Goal: Task Accomplishment & Management: Manage account settings

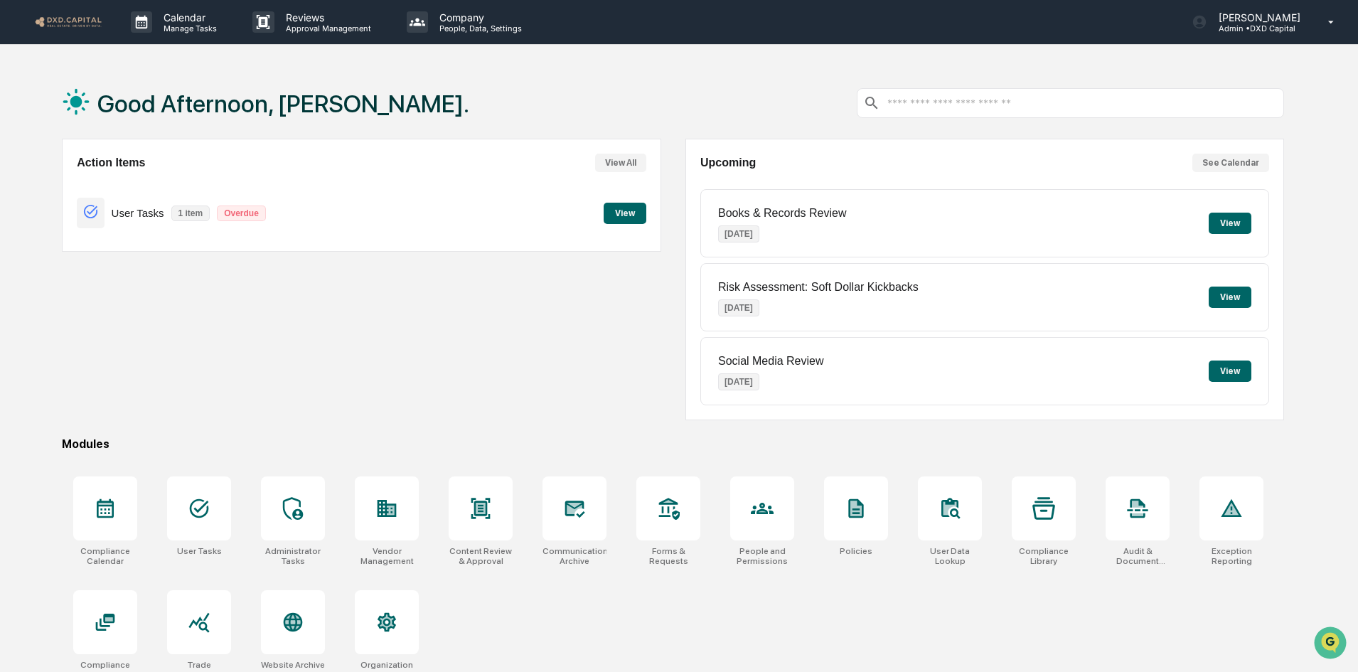
click at [632, 208] on button "View" at bounding box center [625, 213] width 43 height 21
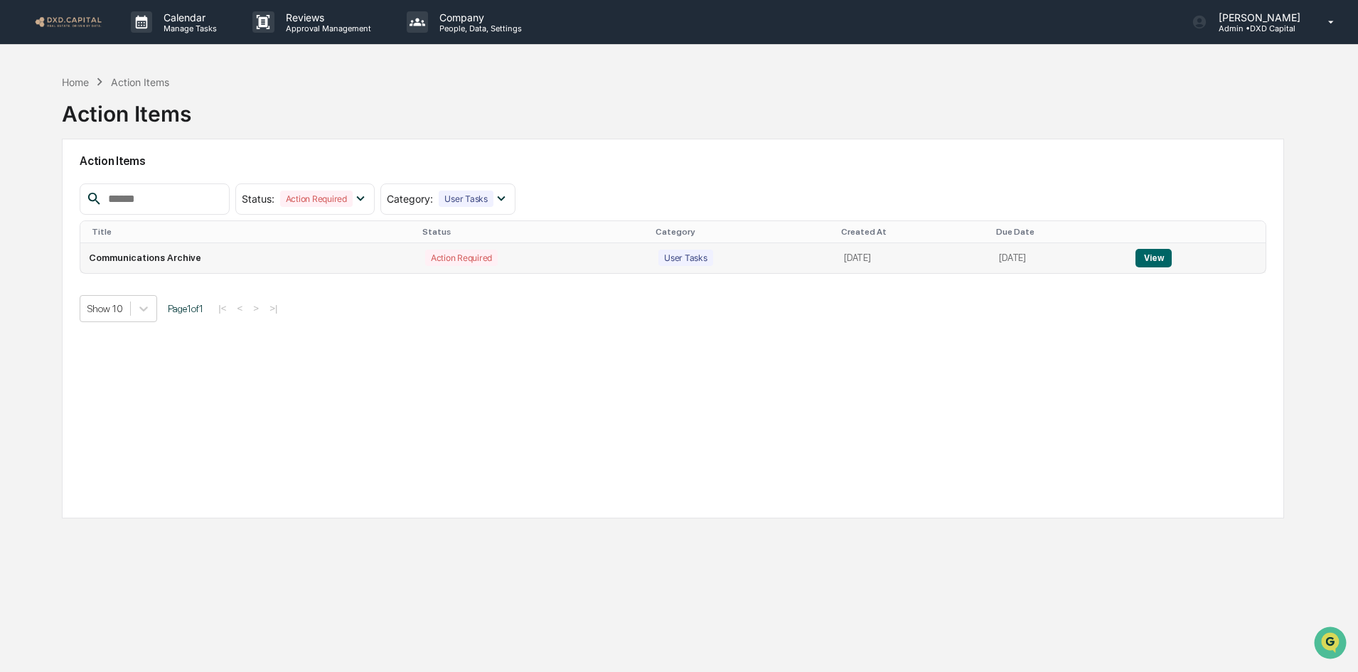
click at [1163, 257] on button "View" at bounding box center [1153, 258] width 36 height 18
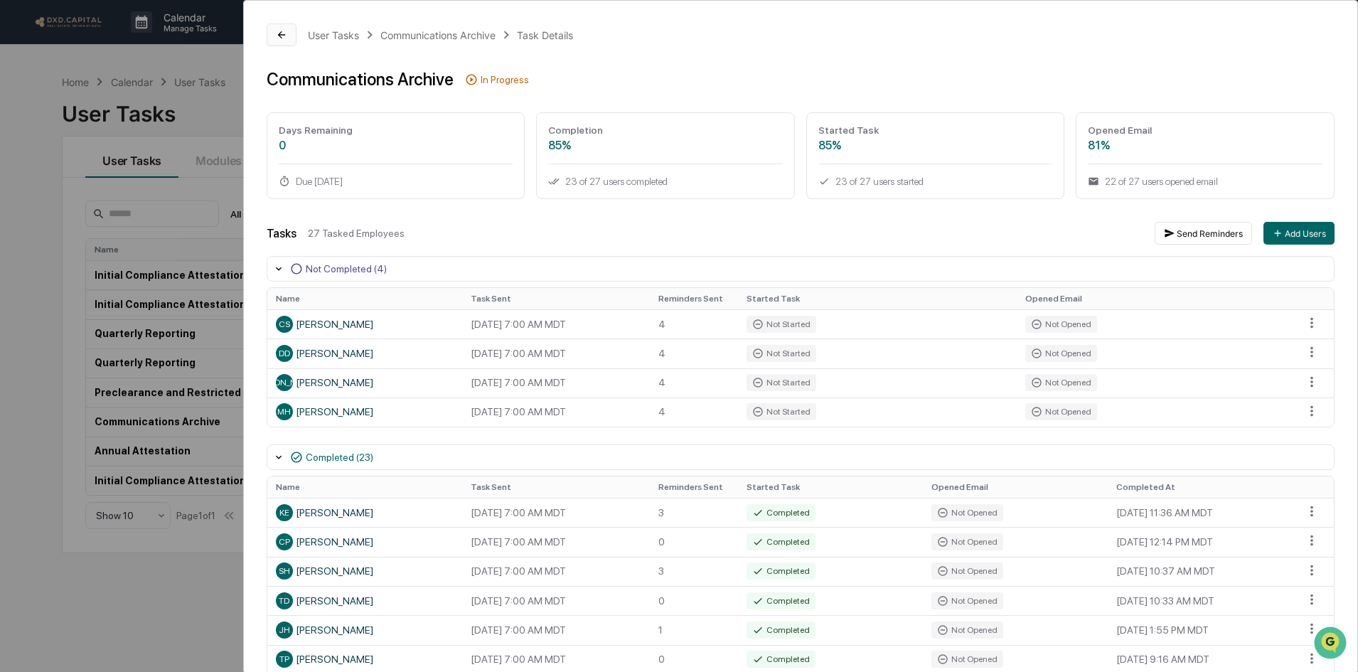
click at [280, 38] on icon at bounding box center [281, 34] width 11 height 11
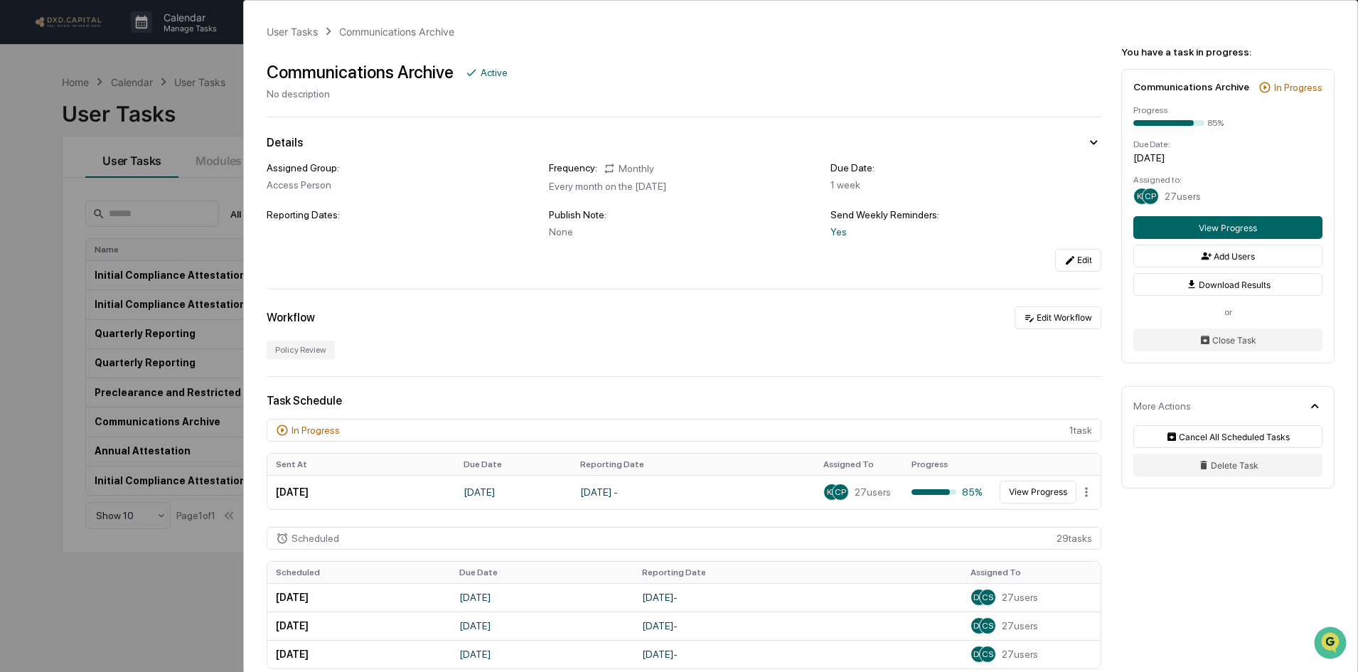
click at [25, 70] on div "User Tasks Communications Archive Communications Archive Active No description …" at bounding box center [679, 336] width 1358 height 672
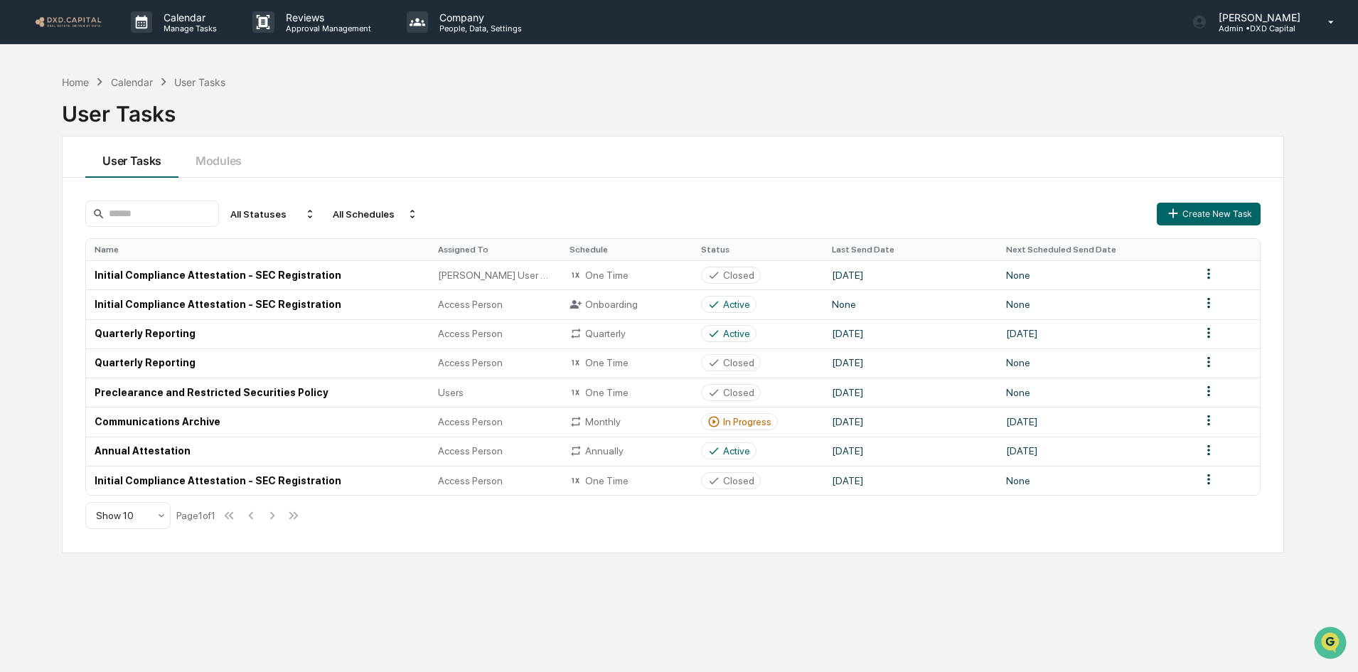
click at [87, 16] on img at bounding box center [68, 22] width 68 height 14
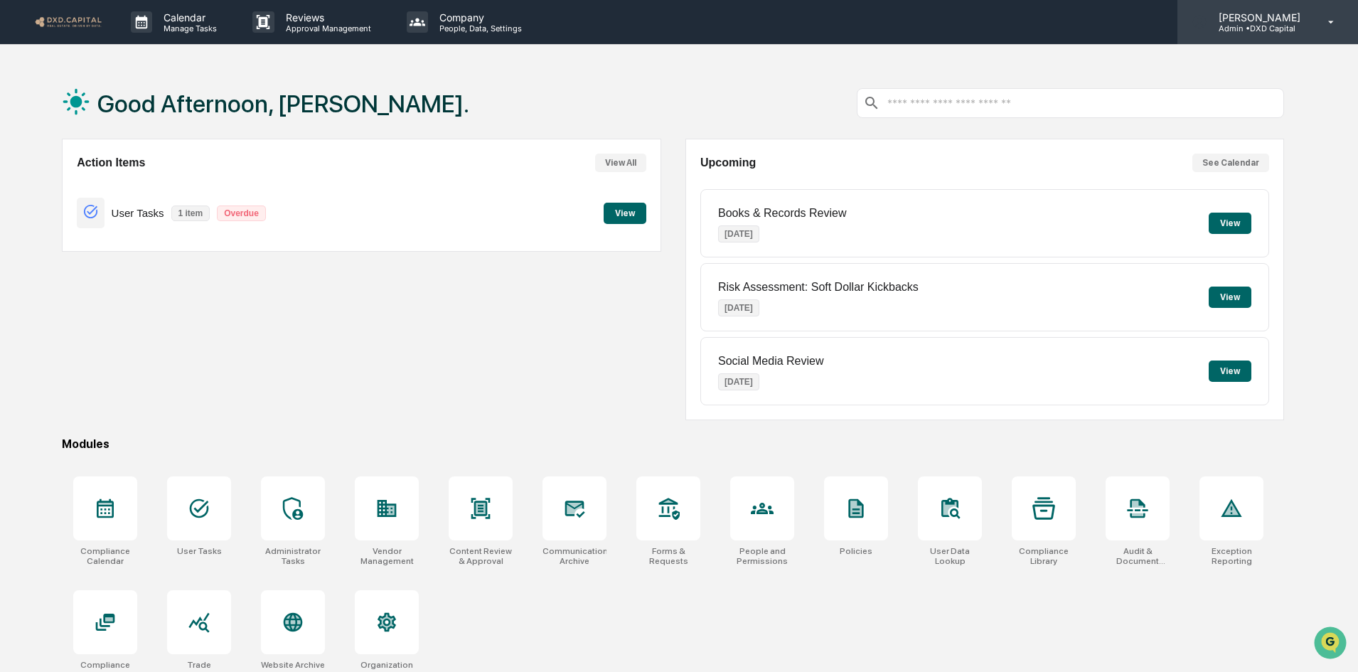
click at [1331, 26] on icon at bounding box center [1331, 23] width 25 height 14
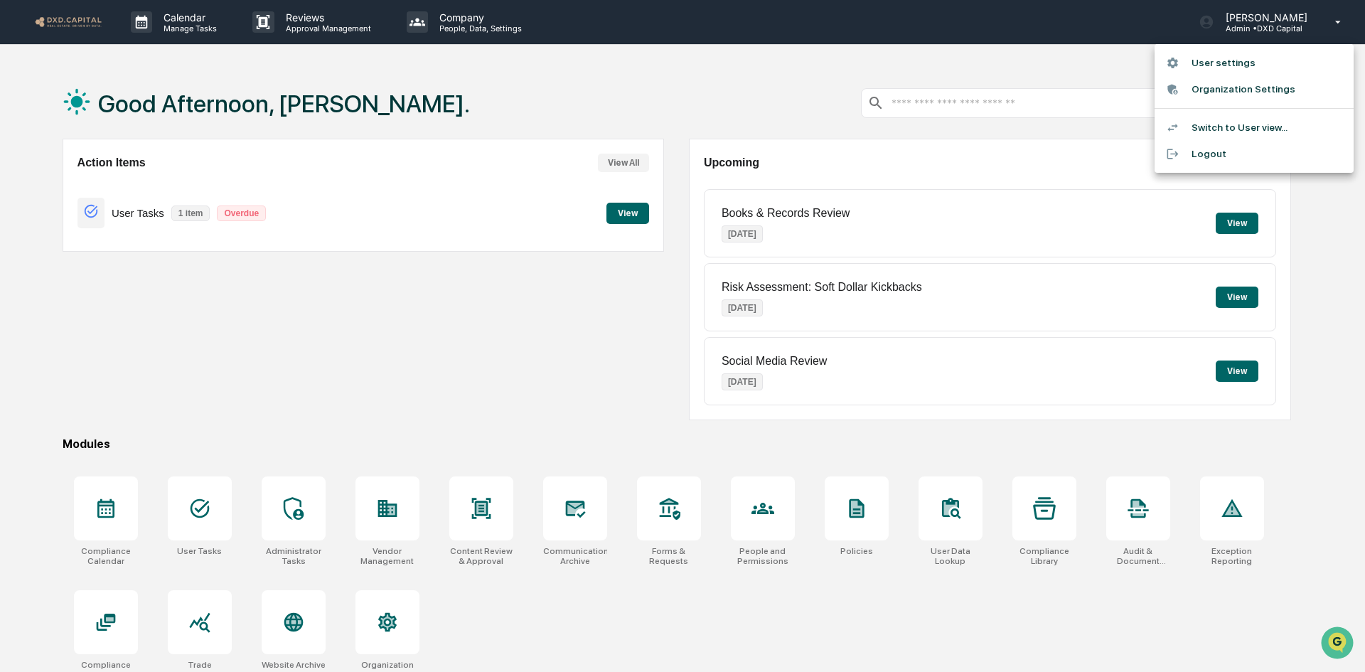
click at [453, 18] on div at bounding box center [682, 336] width 1365 height 672
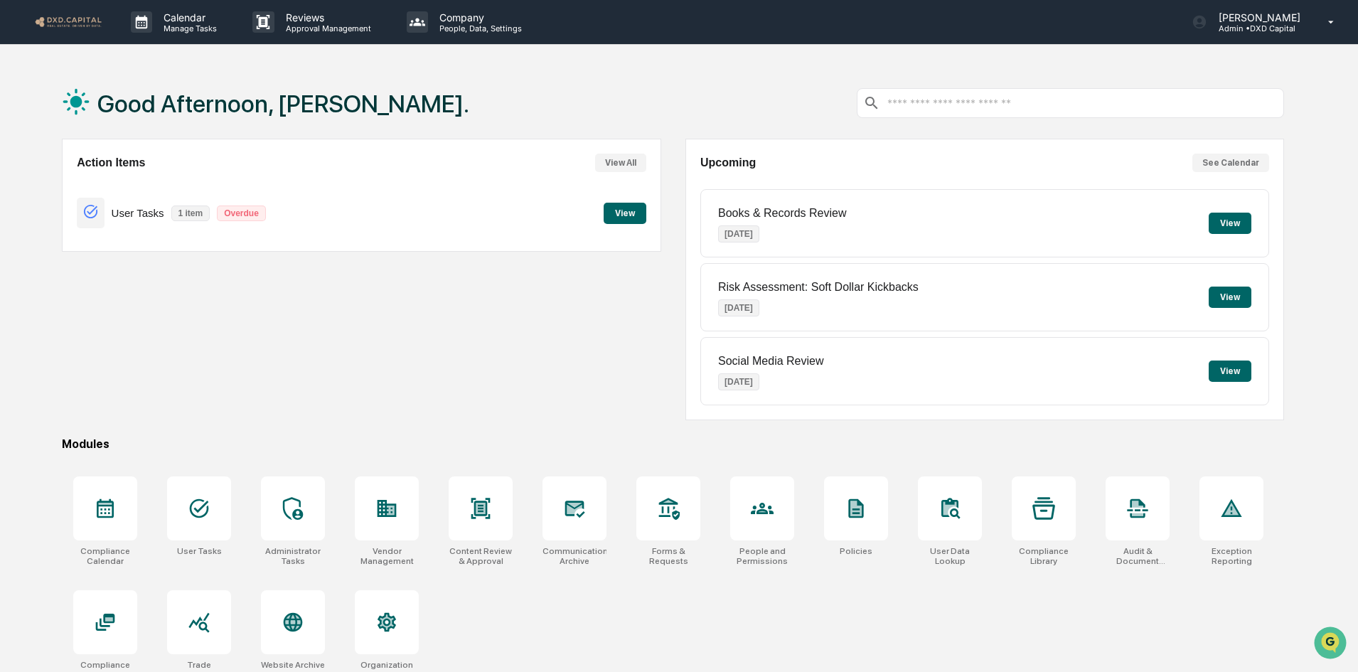
click at [453, 18] on p "Company" at bounding box center [478, 17] width 101 height 12
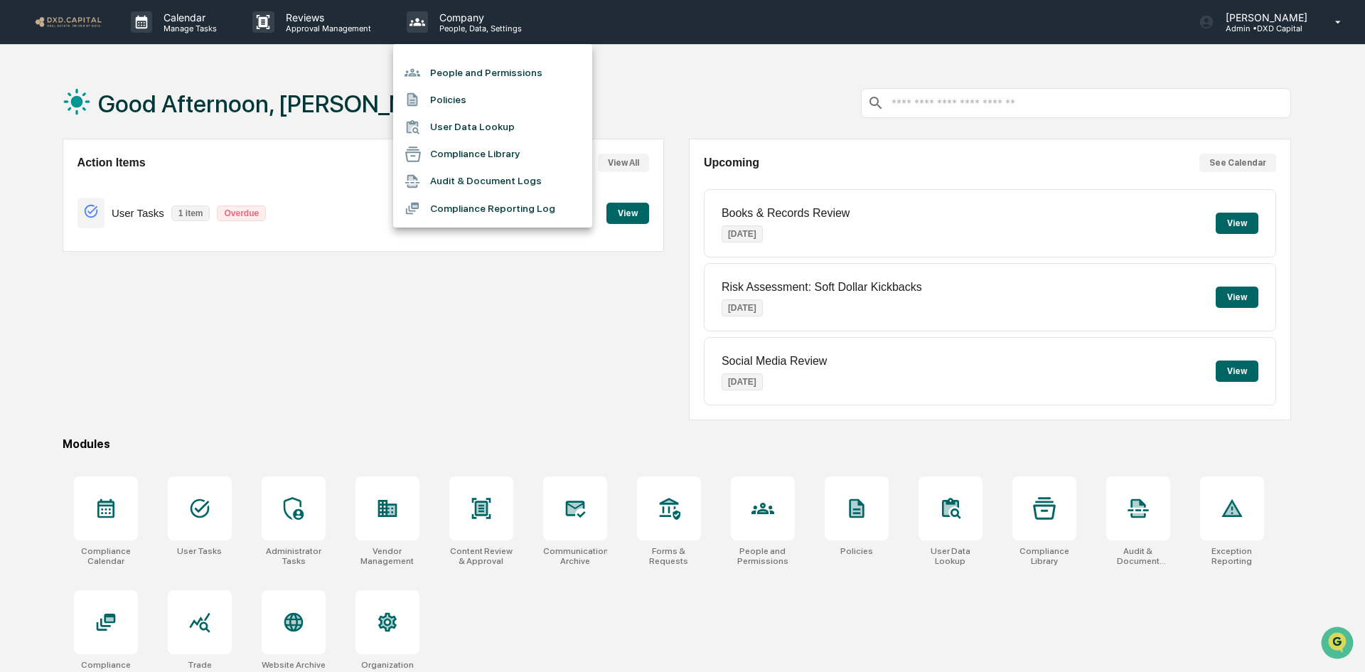
click at [456, 63] on li "People and Permissions" at bounding box center [492, 72] width 199 height 27
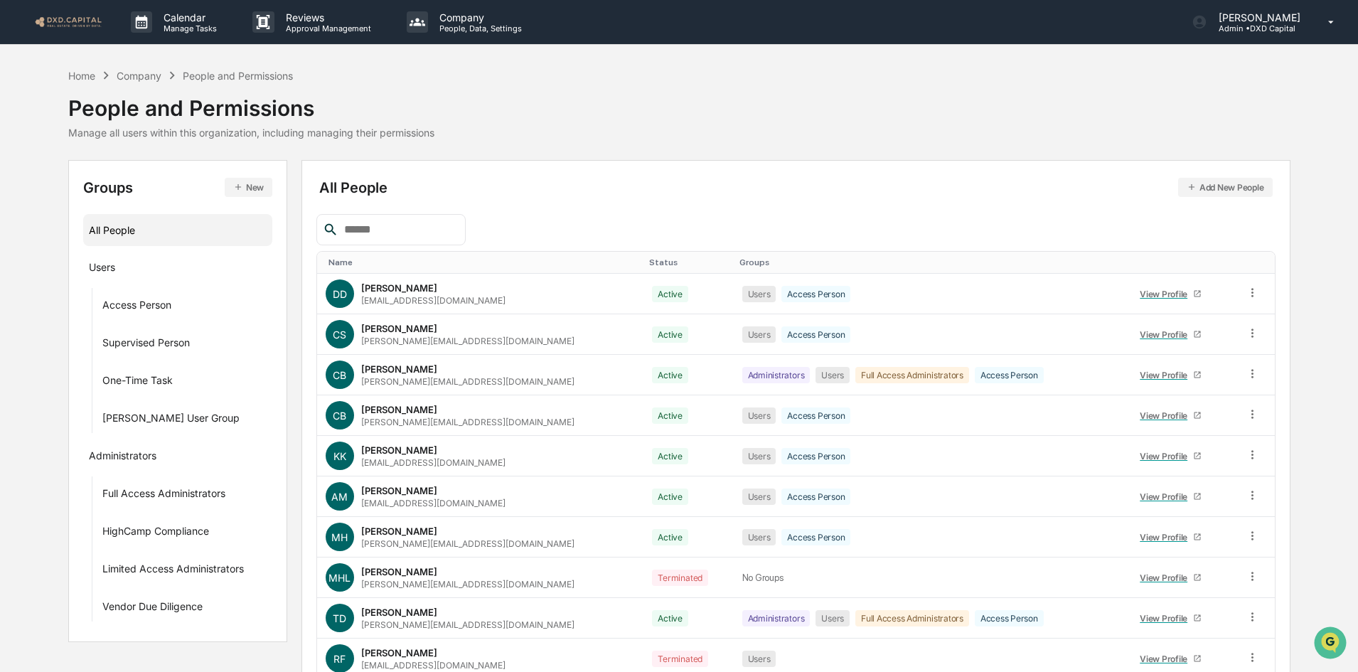
click at [1200, 188] on button "Add New People" at bounding box center [1225, 187] width 95 height 19
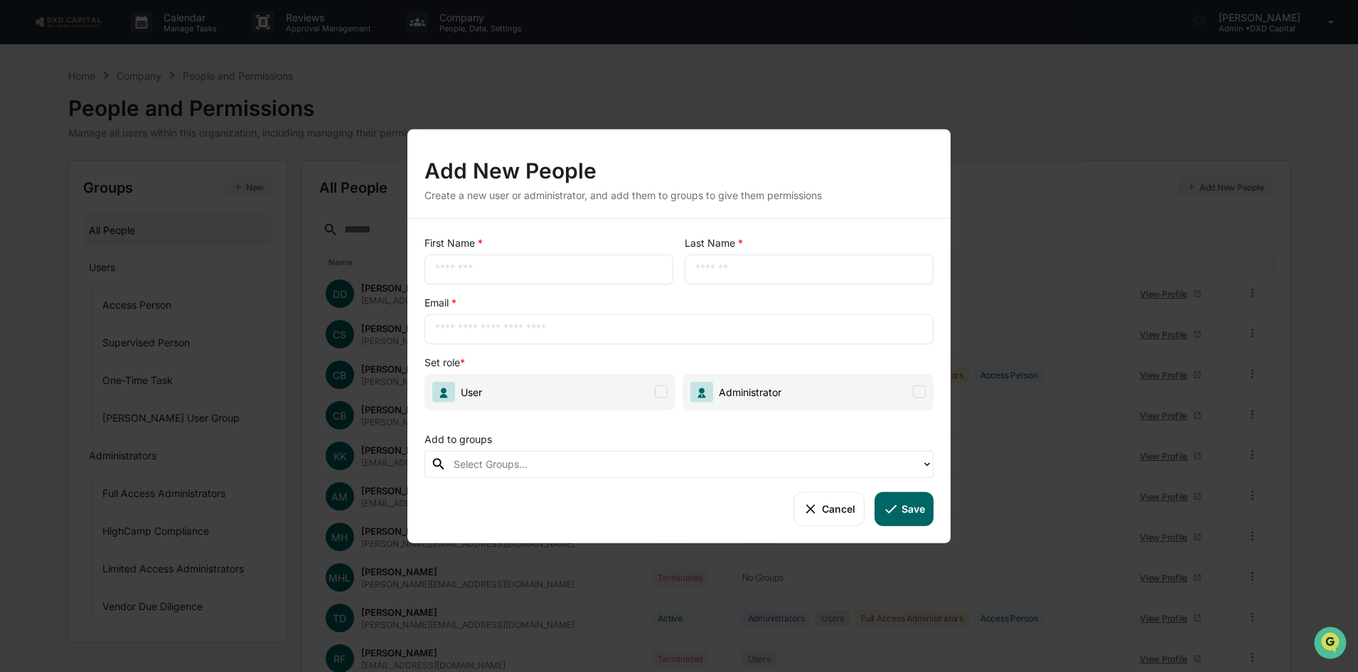
click at [496, 267] on input "text" at bounding box center [549, 269] width 228 height 14
type input "******"
type input "*****"
click at [459, 336] on div "​" at bounding box center [678, 329] width 509 height 30
click at [464, 330] on input "text" at bounding box center [679, 328] width 488 height 14
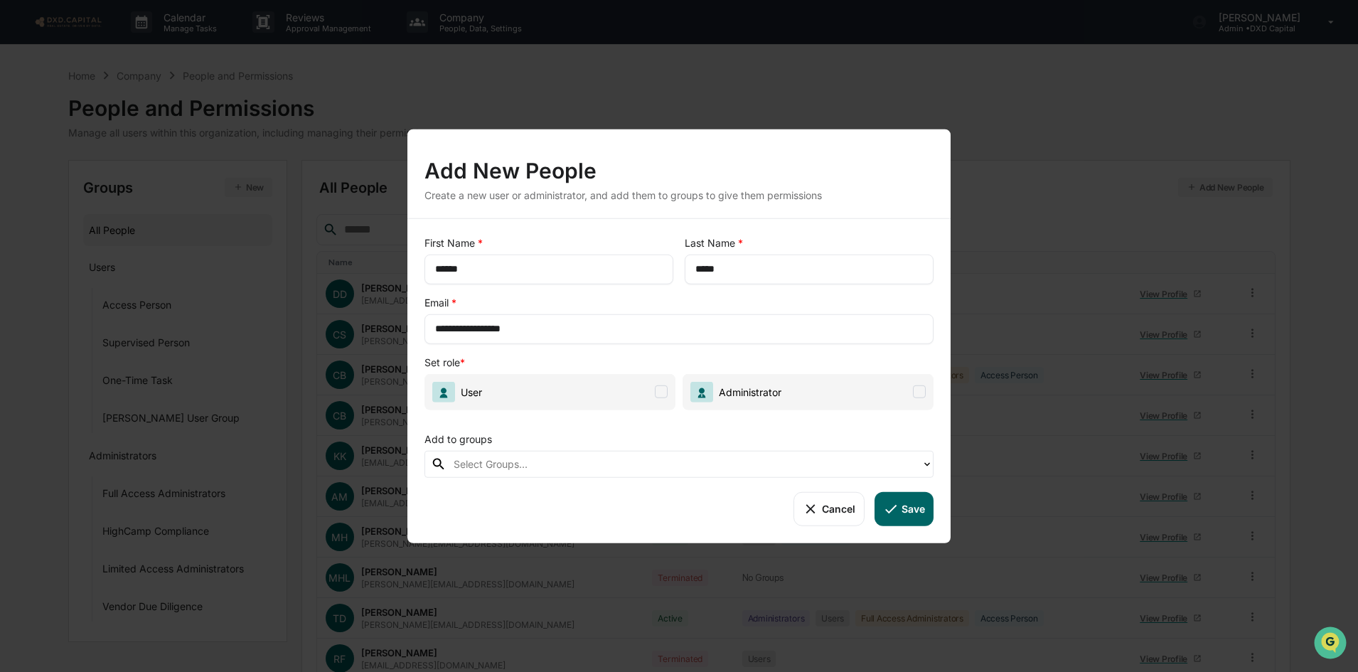
type input "**********"
click at [662, 386] on span at bounding box center [661, 391] width 13 height 13
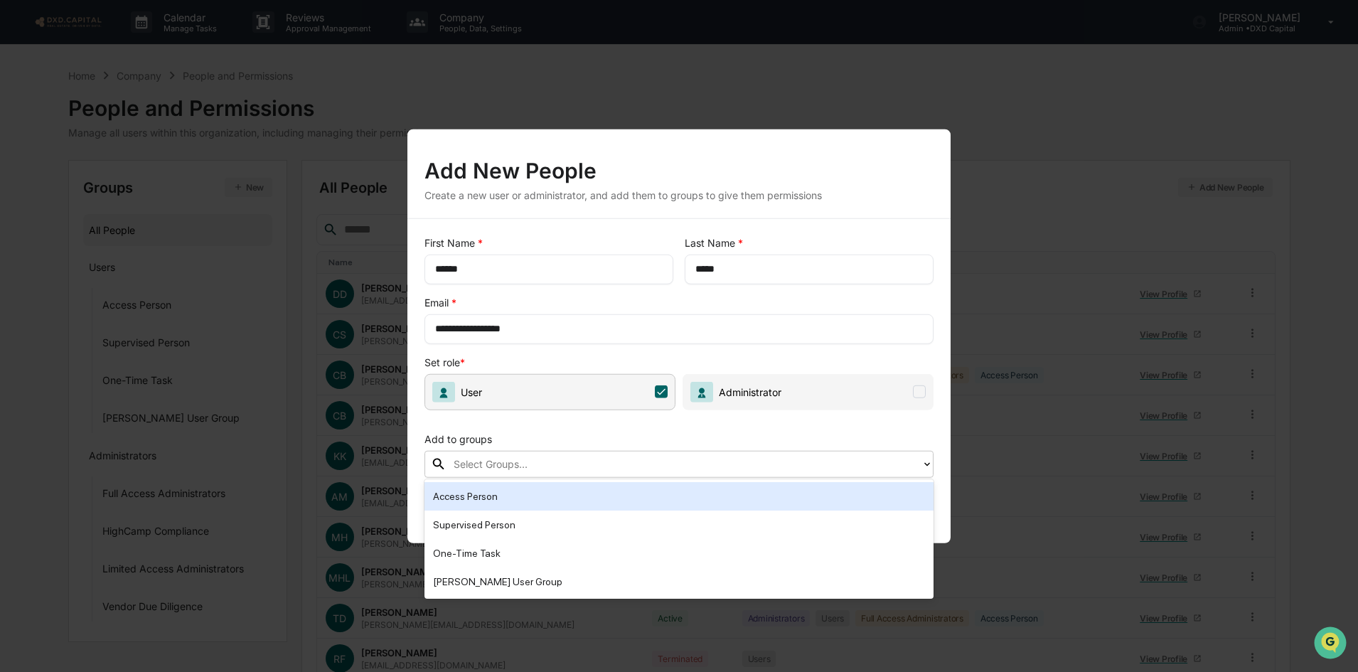
click at [586, 461] on div at bounding box center [684, 464] width 461 height 16
click at [481, 503] on div "Access Person" at bounding box center [679, 496] width 492 height 17
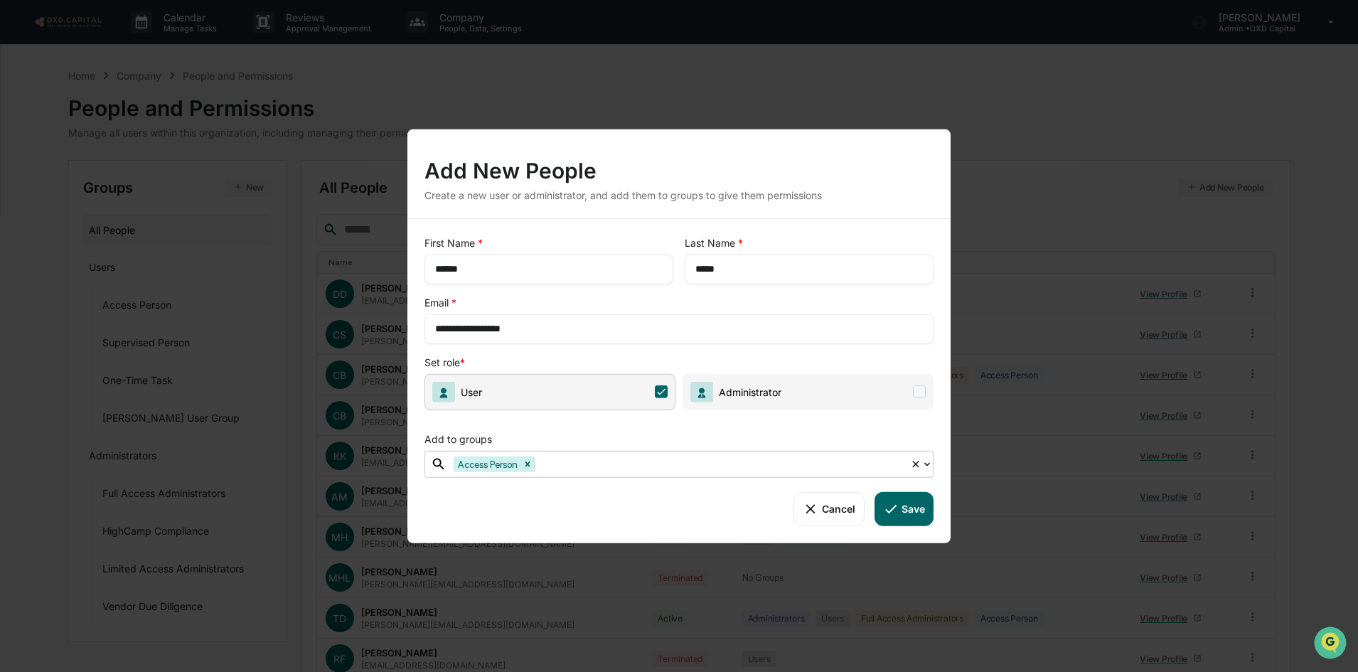
click at [513, 510] on div "Cancel Save" at bounding box center [678, 508] width 509 height 34
click at [640, 472] on div "Access Person" at bounding box center [678, 464] width 464 height 22
click at [614, 461] on div at bounding box center [720, 464] width 365 height 16
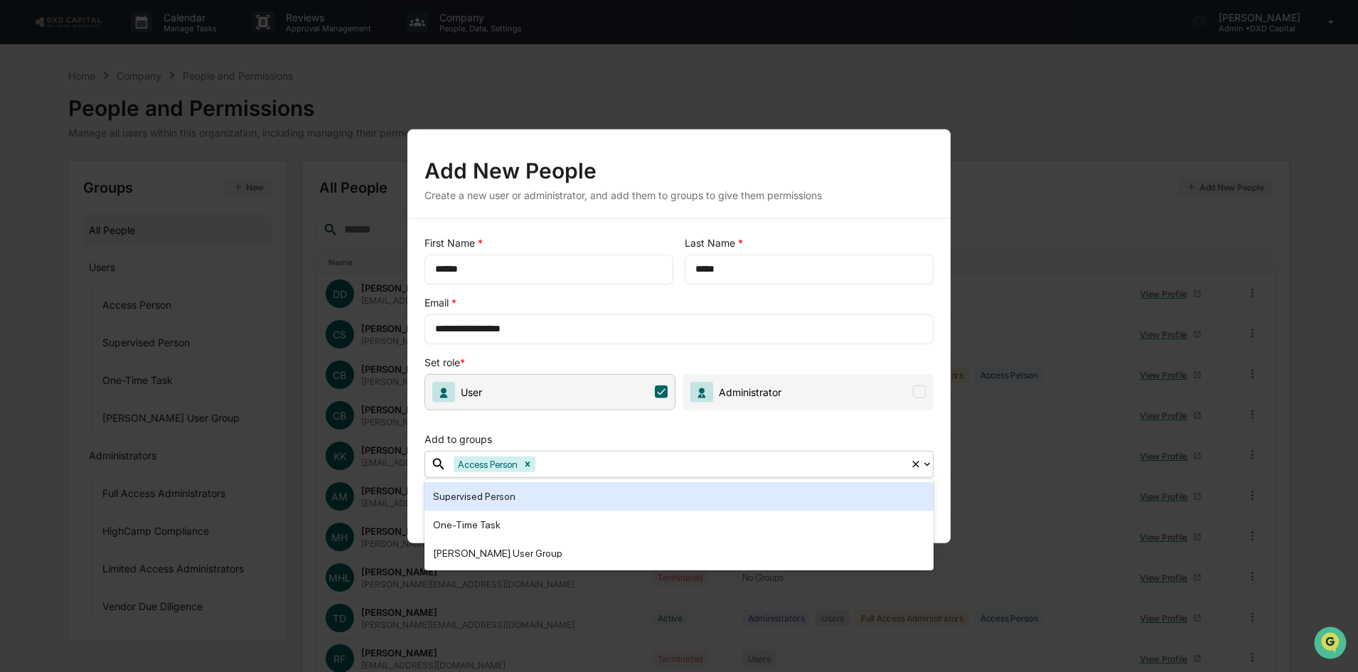
click at [527, 495] on div "Supervised Person" at bounding box center [679, 496] width 492 height 17
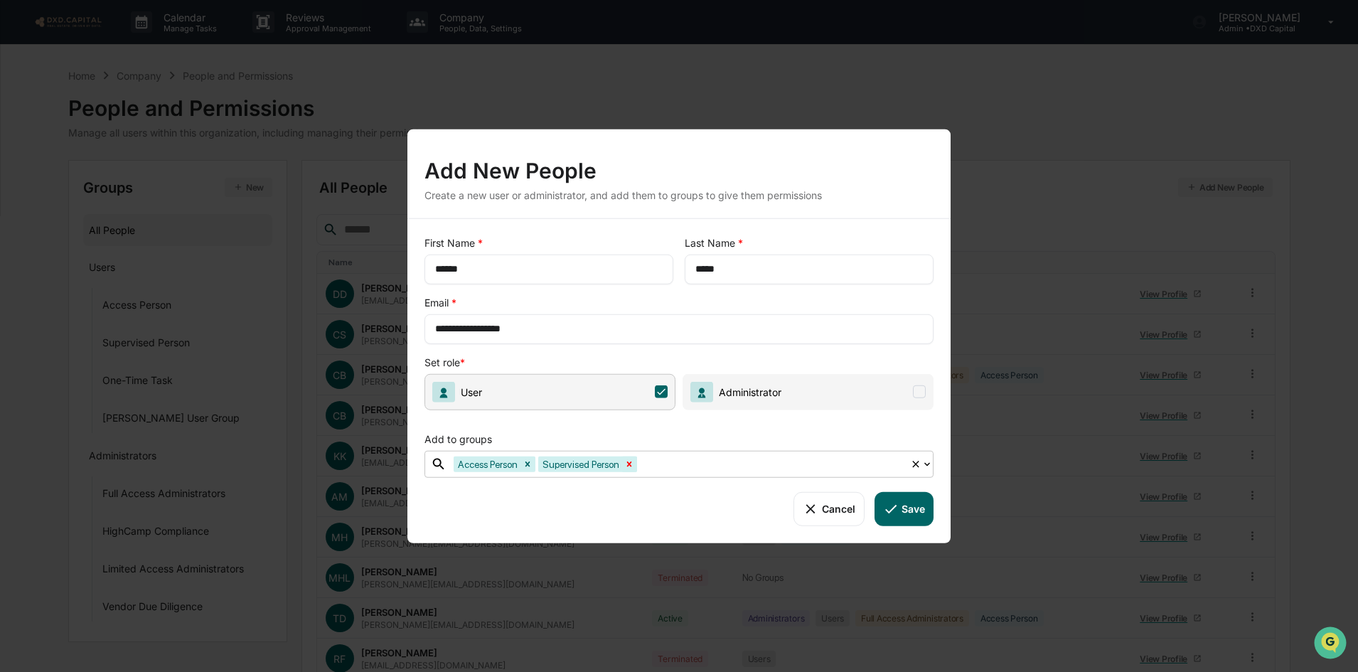
click at [624, 462] on icon "Remove Supervised Person" at bounding box center [629, 464] width 10 height 10
click at [911, 513] on button "Save" at bounding box center [903, 508] width 59 height 34
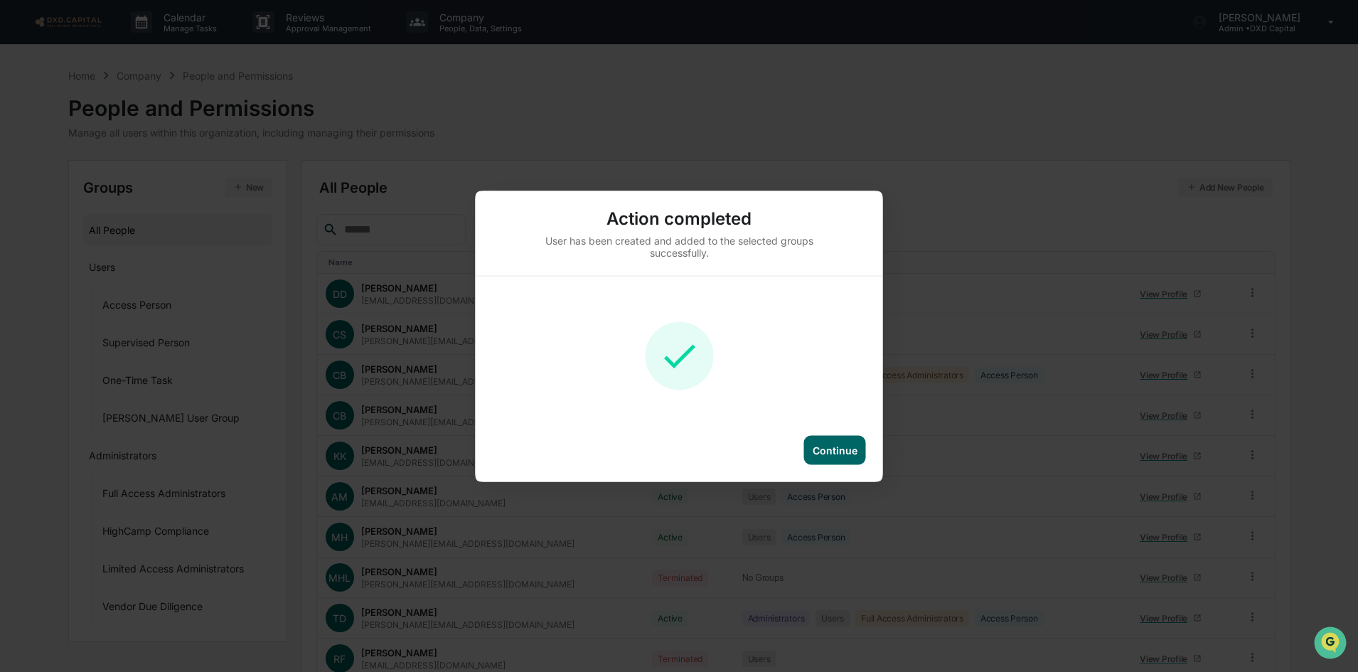
click at [842, 451] on div "Continue" at bounding box center [835, 450] width 45 height 12
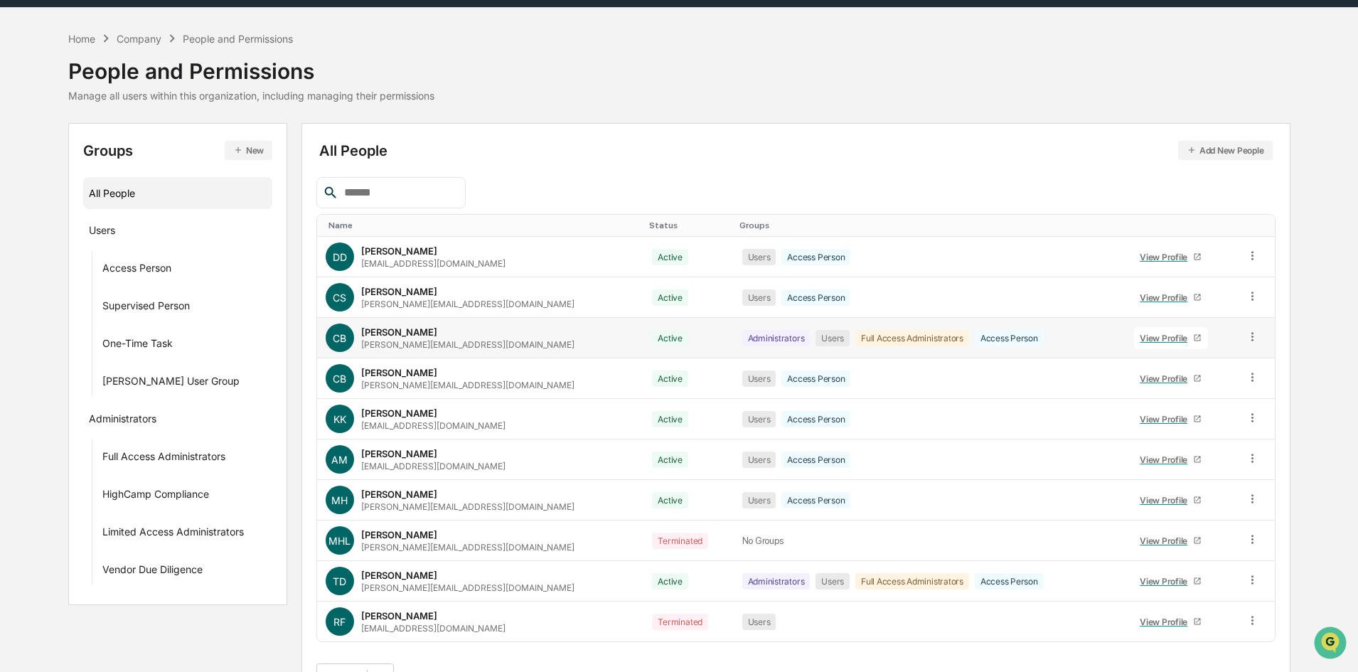
scroll to position [70, 0]
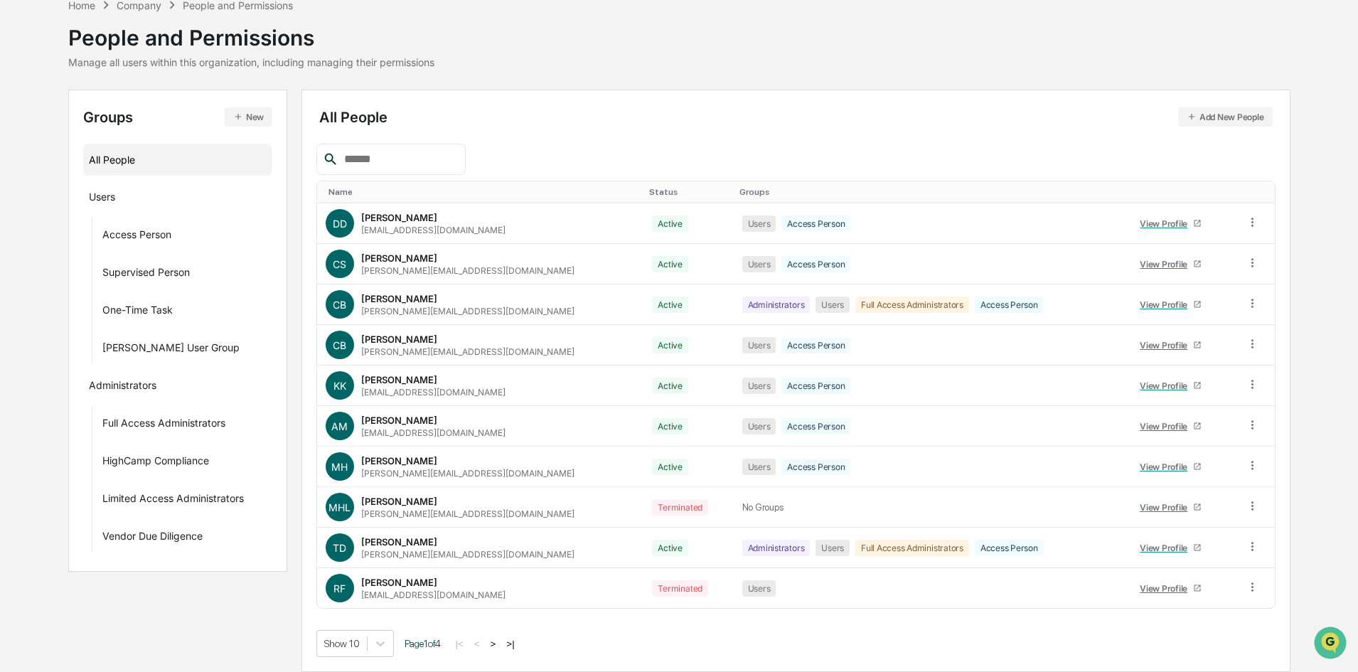
click at [513, 641] on button ">|" at bounding box center [510, 644] width 16 height 12
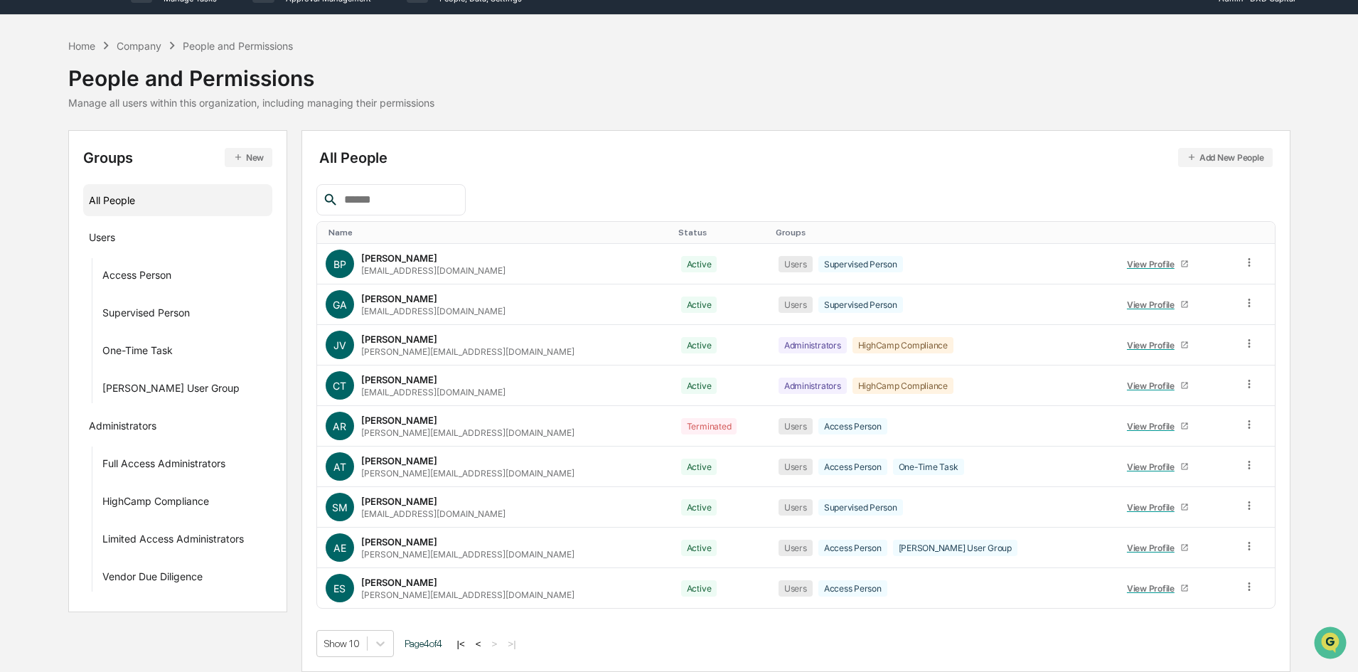
scroll to position [30, 0]
click at [259, 501] on div "···" at bounding box center [254, 499] width 25 height 23
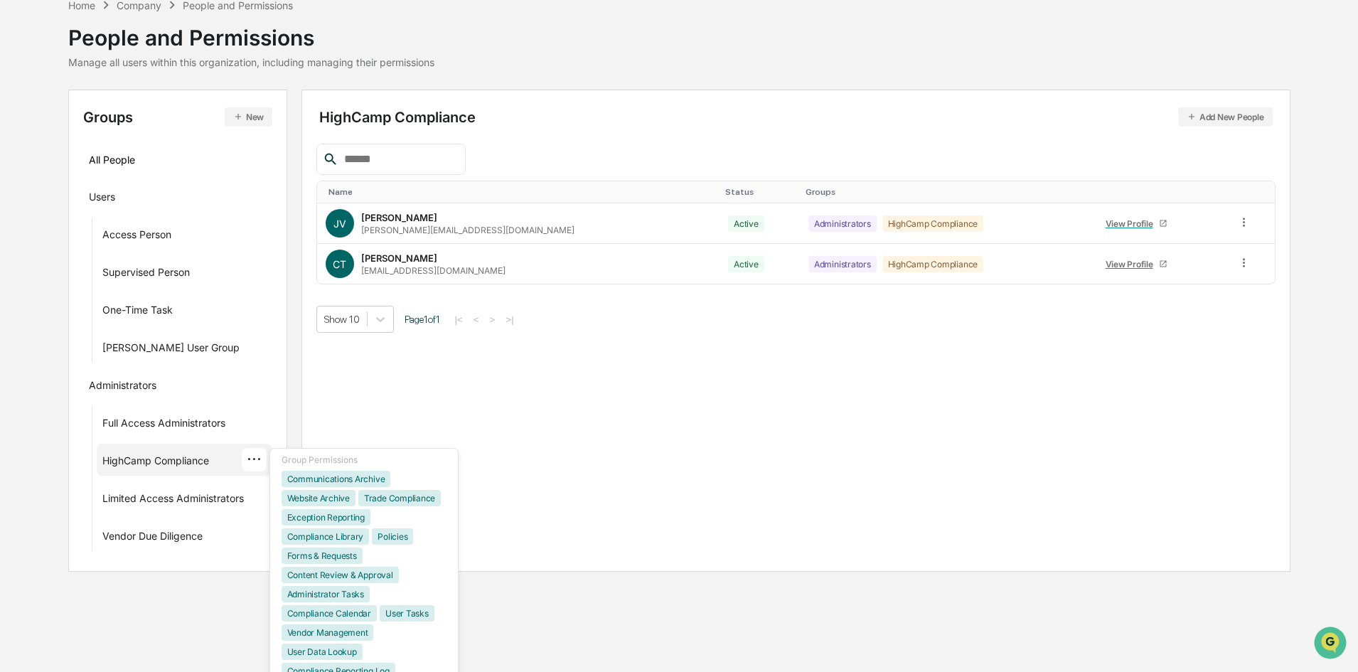
scroll to position [141, 0]
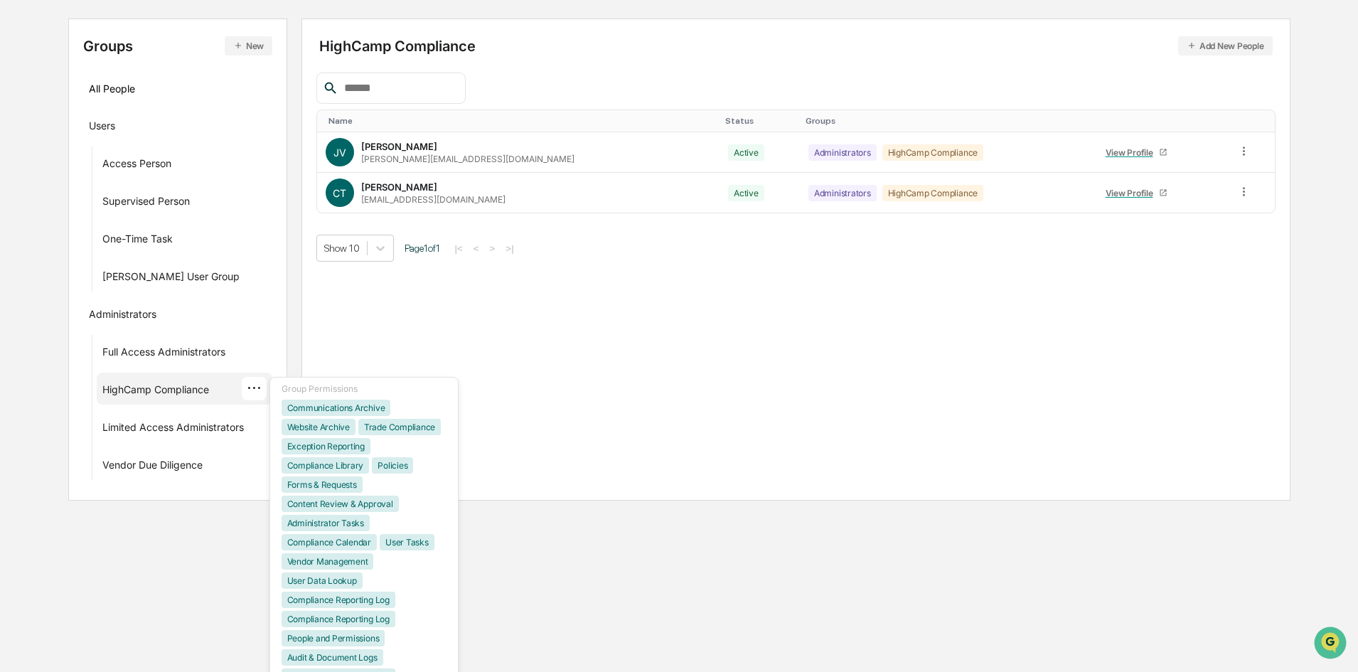
click at [365, 409] on div "Communications Archive" at bounding box center [336, 408] width 109 height 16
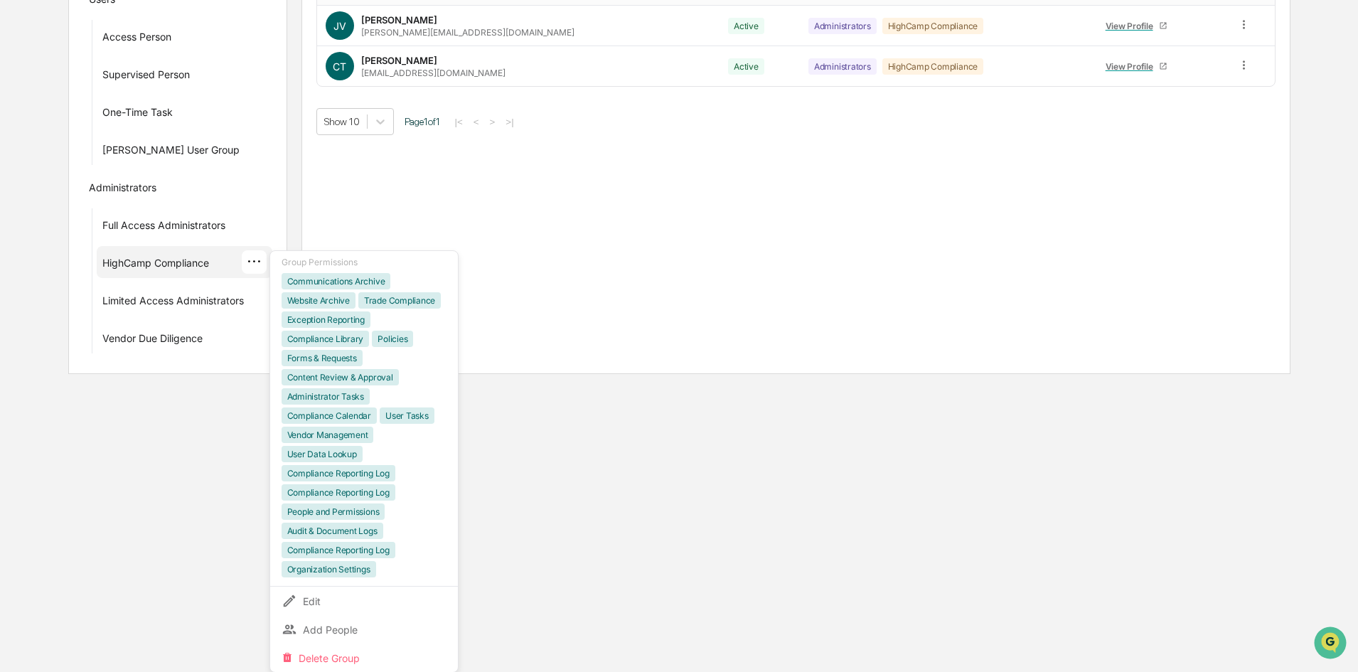
scroll to position [269, 0]
click at [297, 604] on div "Edit" at bounding box center [364, 600] width 165 height 17
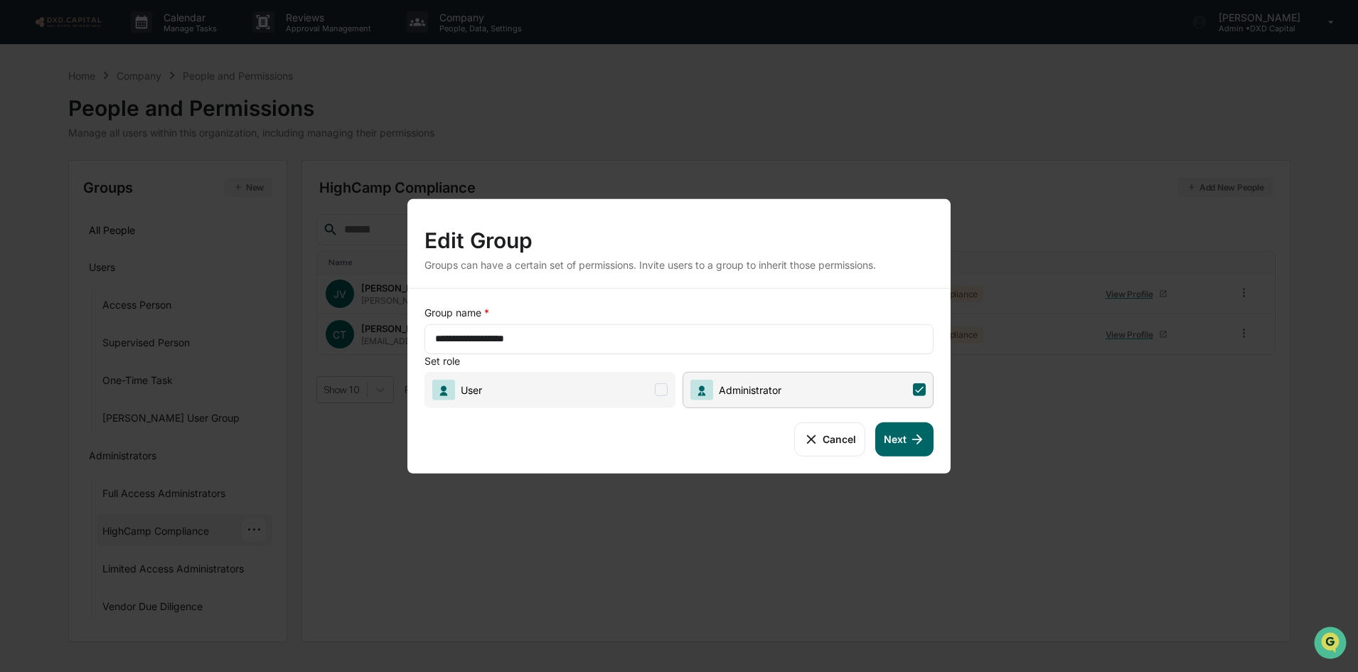
scroll to position [0, 0]
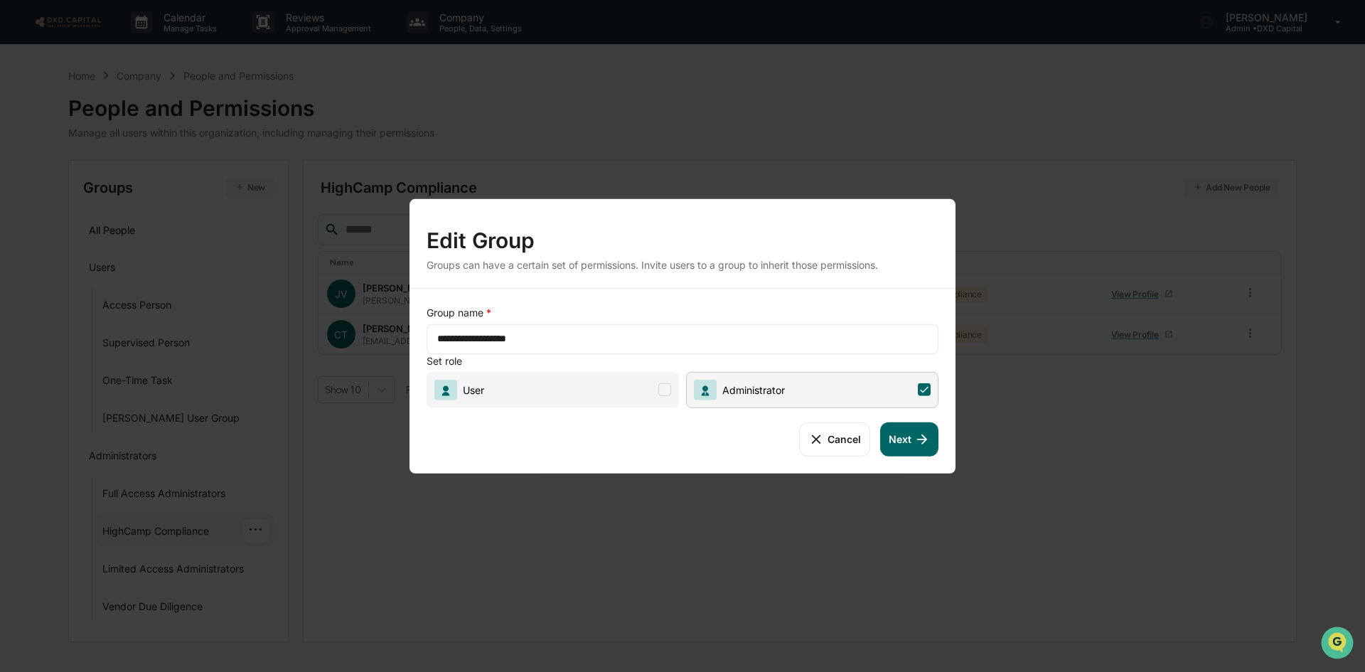
click at [890, 437] on button "Next" at bounding box center [909, 439] width 58 height 34
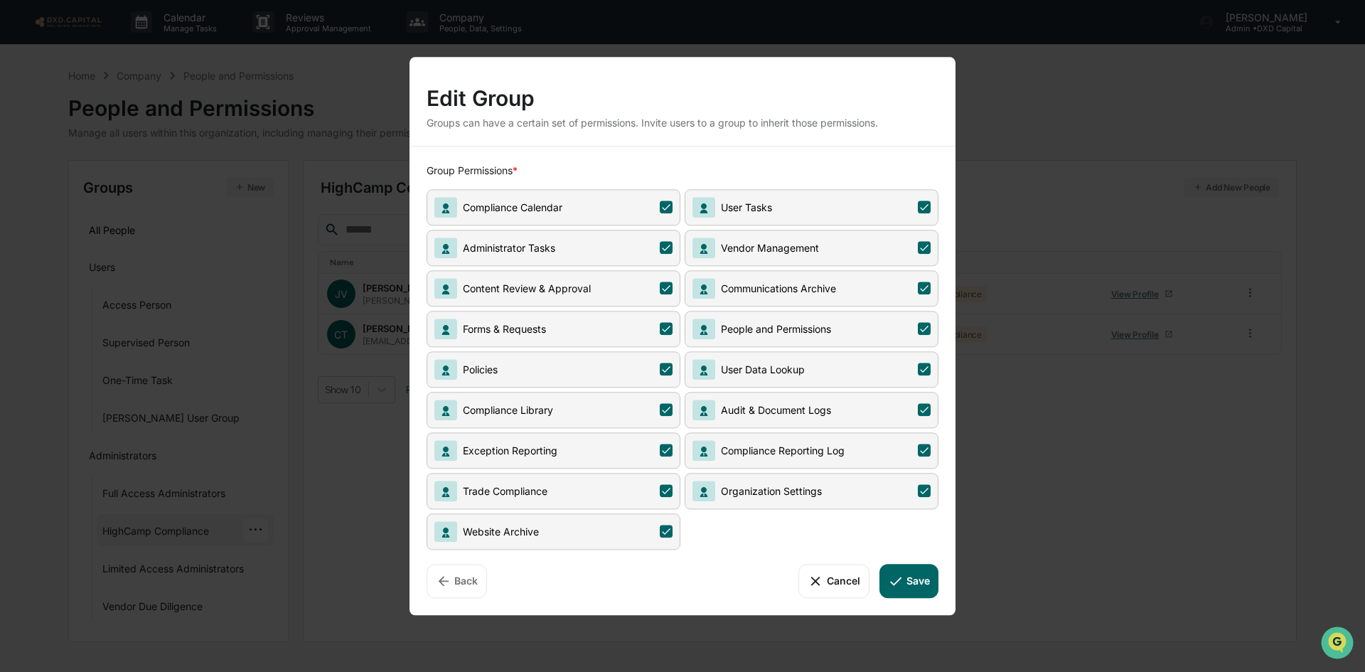
click at [665, 205] on icon at bounding box center [666, 206] width 13 height 13
click at [665, 283] on icon at bounding box center [666, 288] width 13 height 13
click at [669, 328] on icon at bounding box center [666, 328] width 13 height 13
click at [669, 363] on span "Policies" at bounding box center [554, 369] width 254 height 36
click at [663, 407] on span "Compliance Library" at bounding box center [554, 410] width 254 height 36
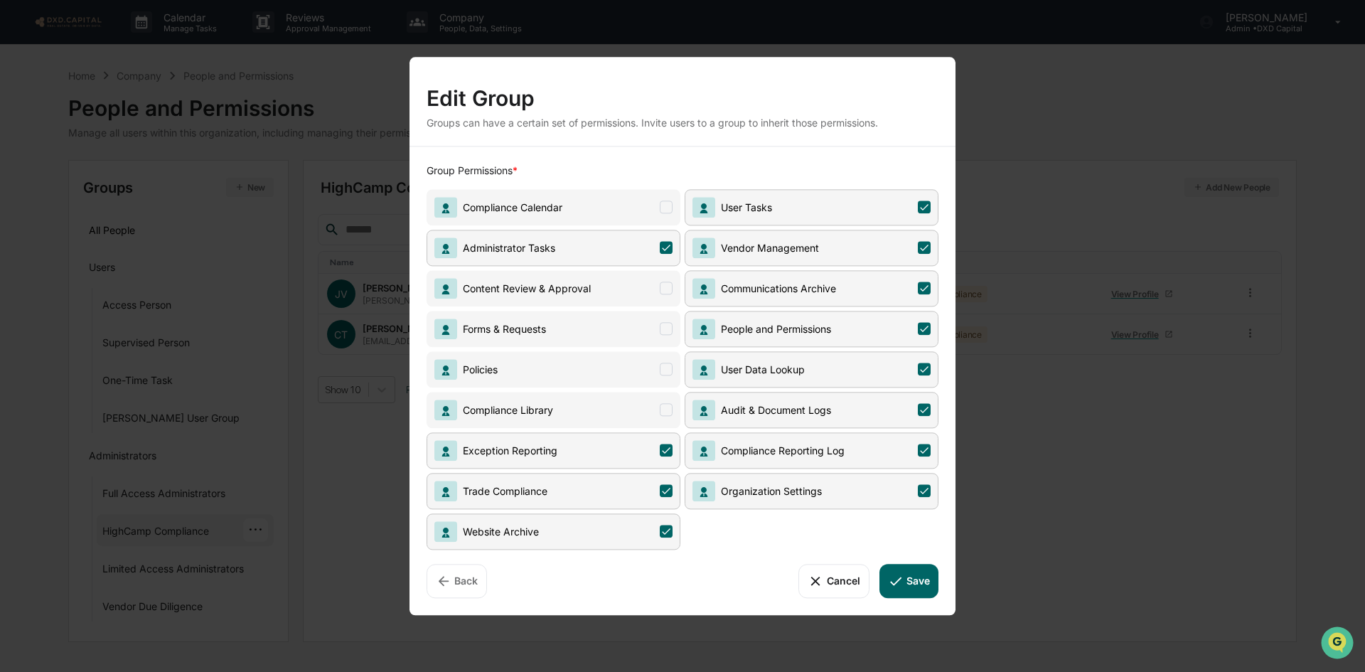
drag, startPoint x: 658, startPoint y: 448, endPoint x: 665, endPoint y: 469, distance: 21.8
click at [659, 453] on span "Exception Reporting" at bounding box center [554, 450] width 254 height 36
click at [666, 494] on icon at bounding box center [666, 490] width 13 height 13
click at [663, 535] on icon at bounding box center [666, 531] width 13 height 13
click at [923, 489] on icon at bounding box center [924, 490] width 13 height 13
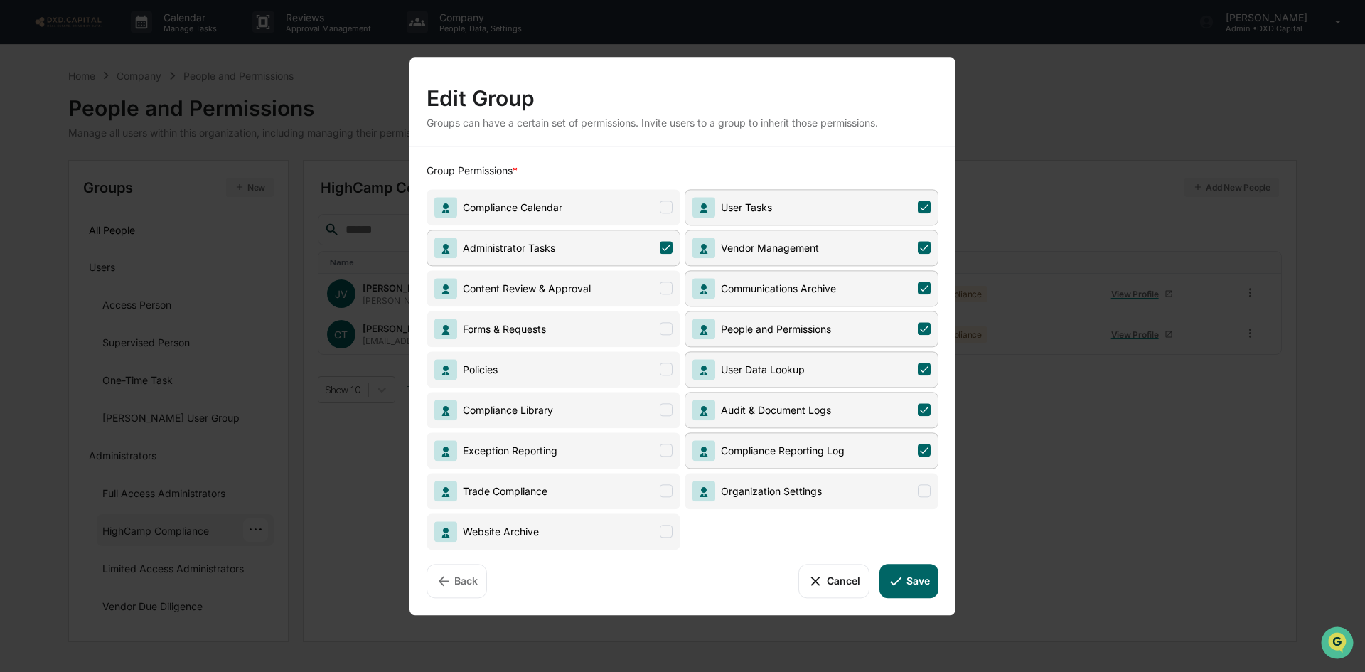
drag, startPoint x: 924, startPoint y: 408, endPoint x: 922, endPoint y: 391, distance: 17.1
click at [924, 407] on icon at bounding box center [924, 409] width 13 height 13
click at [923, 368] on icon at bounding box center [924, 369] width 13 height 13
click at [921, 410] on span at bounding box center [924, 409] width 13 height 13
click at [928, 326] on icon at bounding box center [924, 329] width 9 height 6
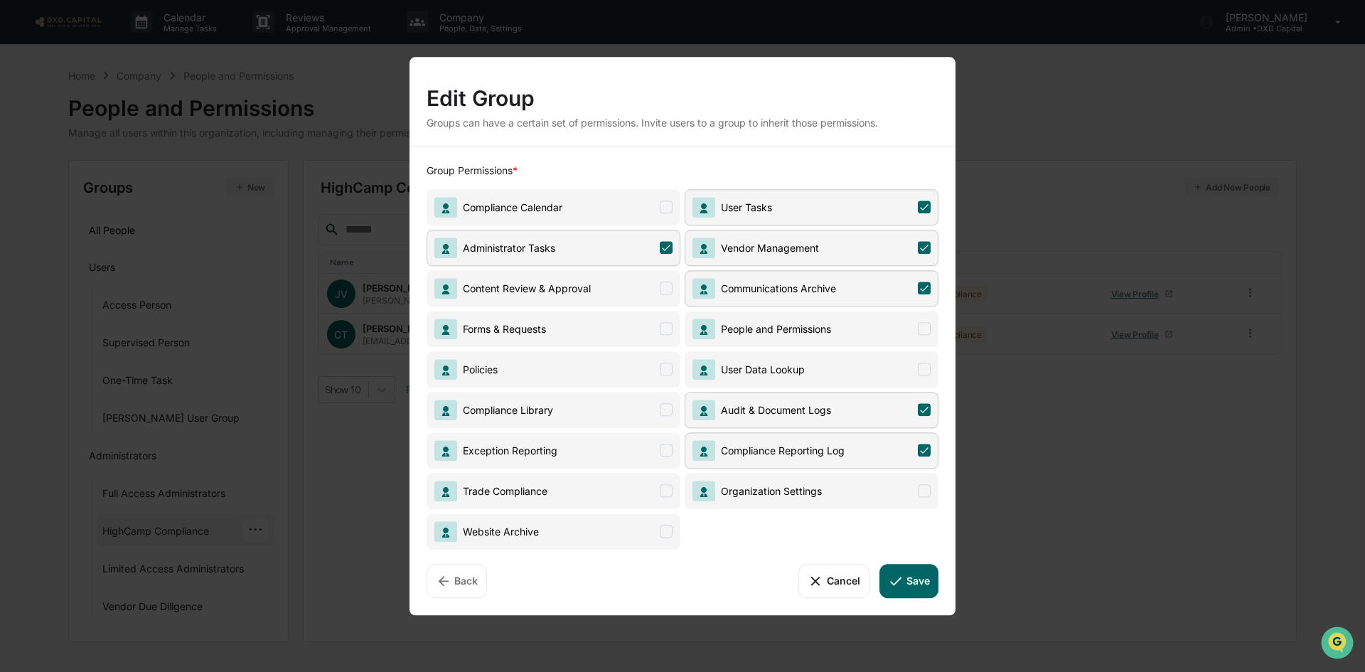
click at [923, 286] on icon at bounding box center [924, 288] width 13 height 13
click at [916, 247] on span "Vendor Management" at bounding box center [812, 248] width 254 height 36
drag, startPoint x: 914, startPoint y: 202, endPoint x: 940, endPoint y: 222, distance: 33.0
click at [914, 202] on span "User Tasks" at bounding box center [812, 207] width 254 height 36
click at [926, 449] on icon at bounding box center [924, 450] width 13 height 13
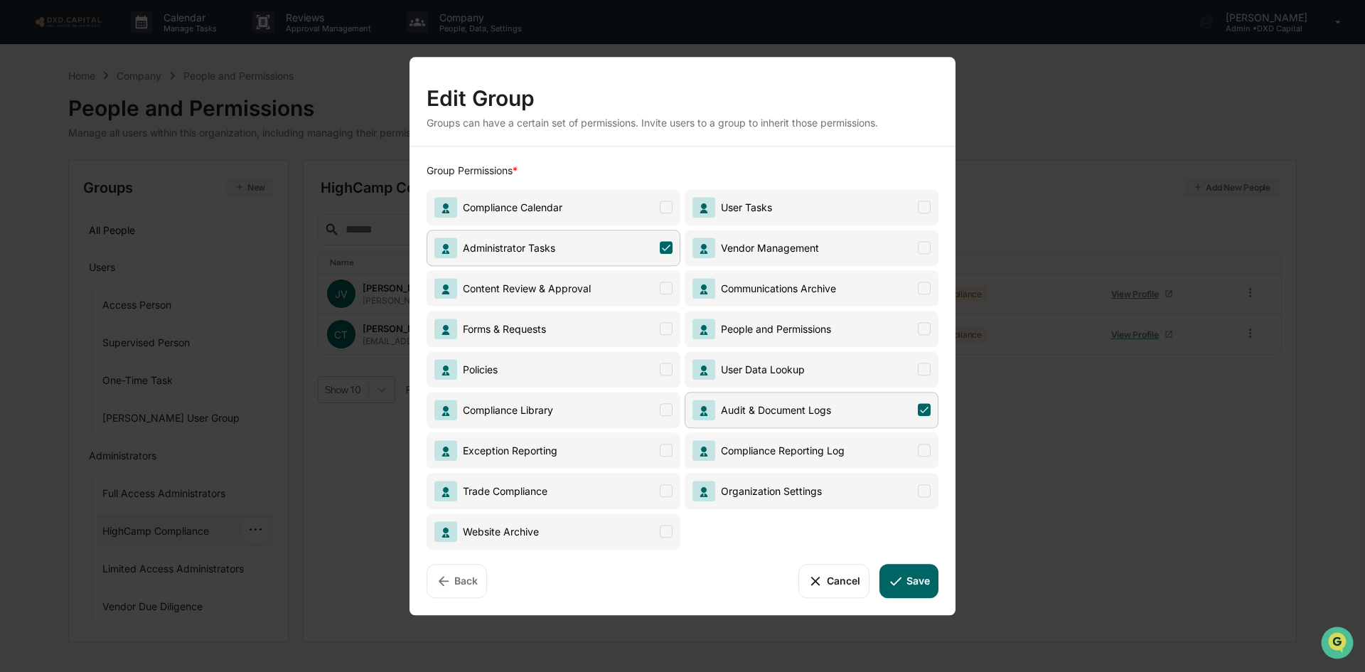
click at [919, 409] on icon at bounding box center [924, 409] width 13 height 13
click at [900, 574] on icon at bounding box center [896, 581] width 16 height 16
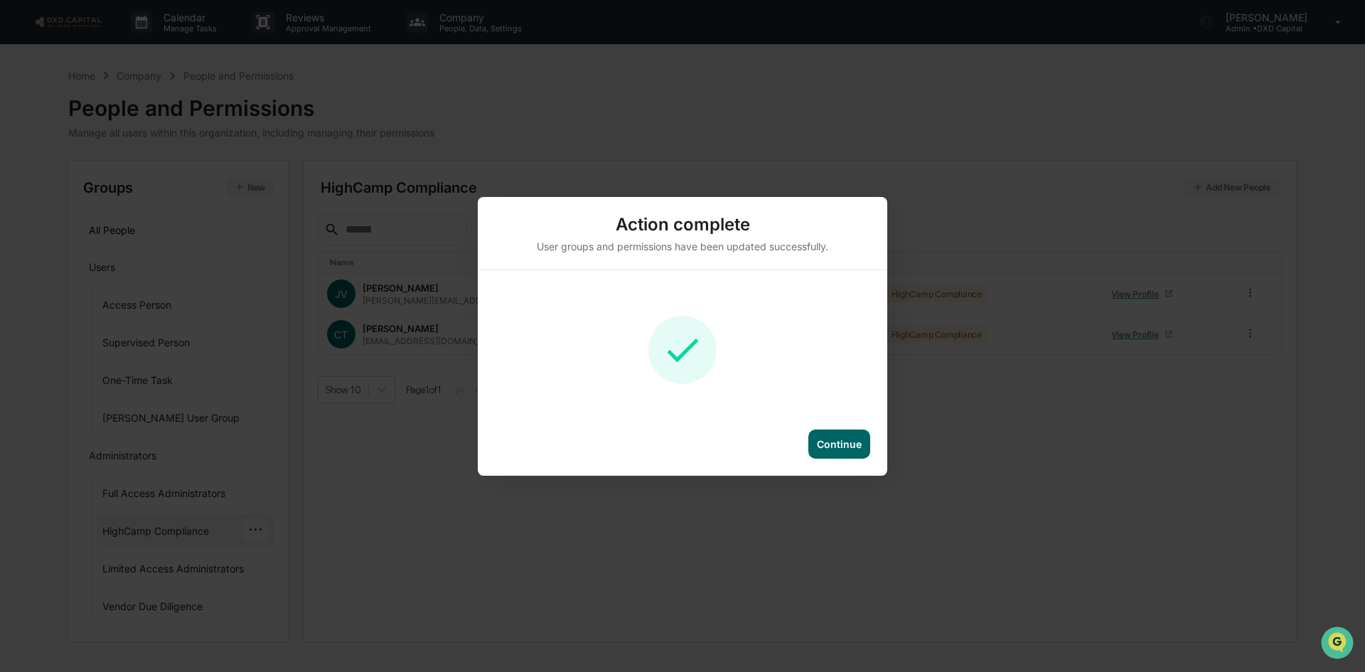
click at [850, 447] on div "Continue" at bounding box center [839, 444] width 45 height 12
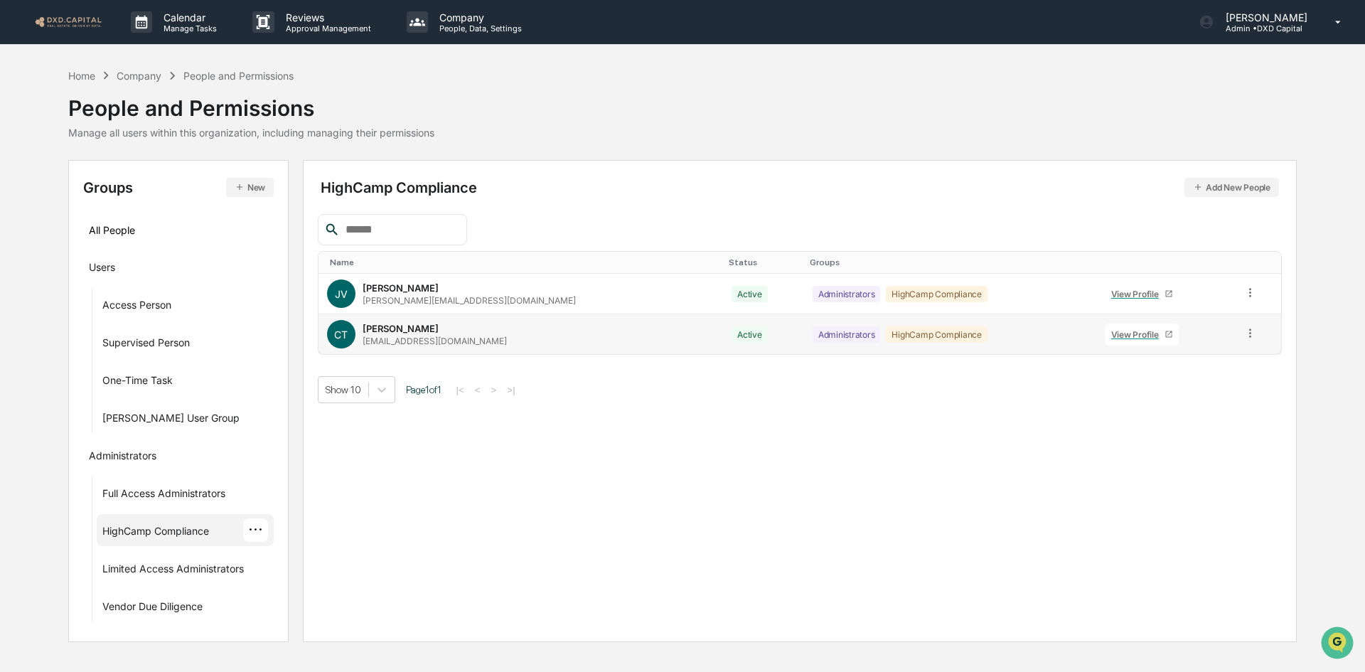
click at [1111, 335] on div "View Profile" at bounding box center [1137, 334] width 53 height 11
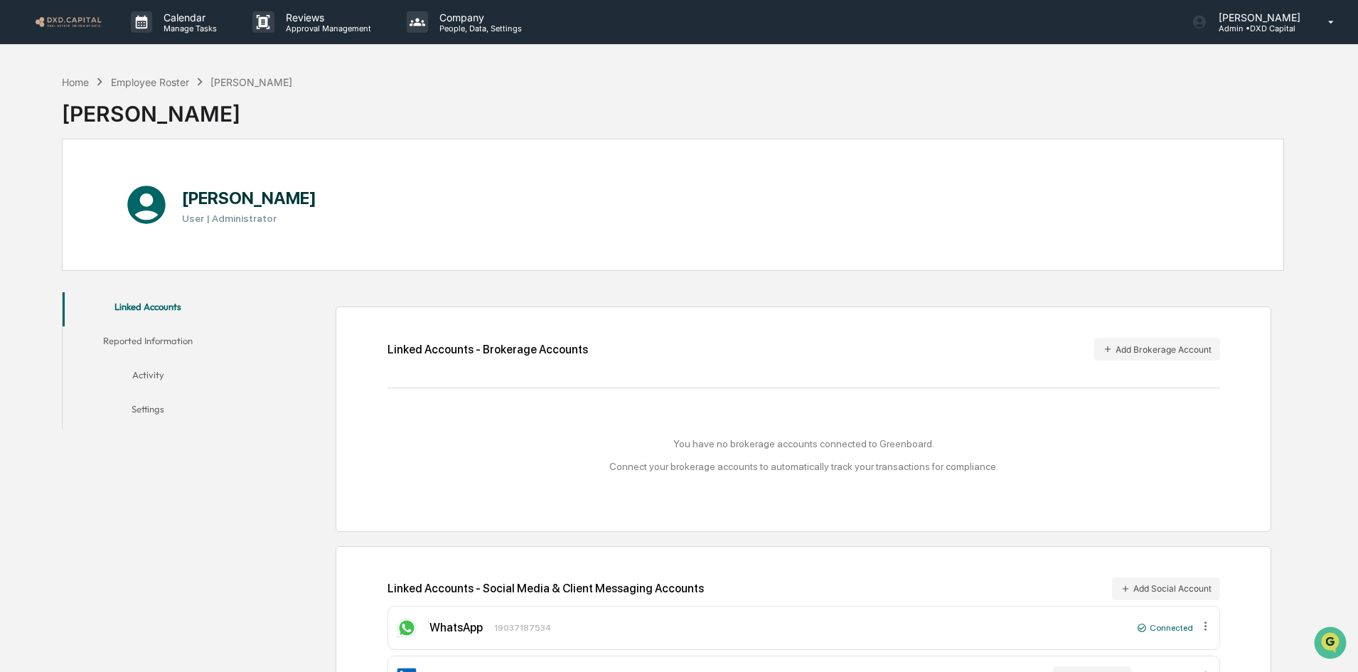
click at [144, 336] on button "Reported Information" at bounding box center [148, 343] width 171 height 34
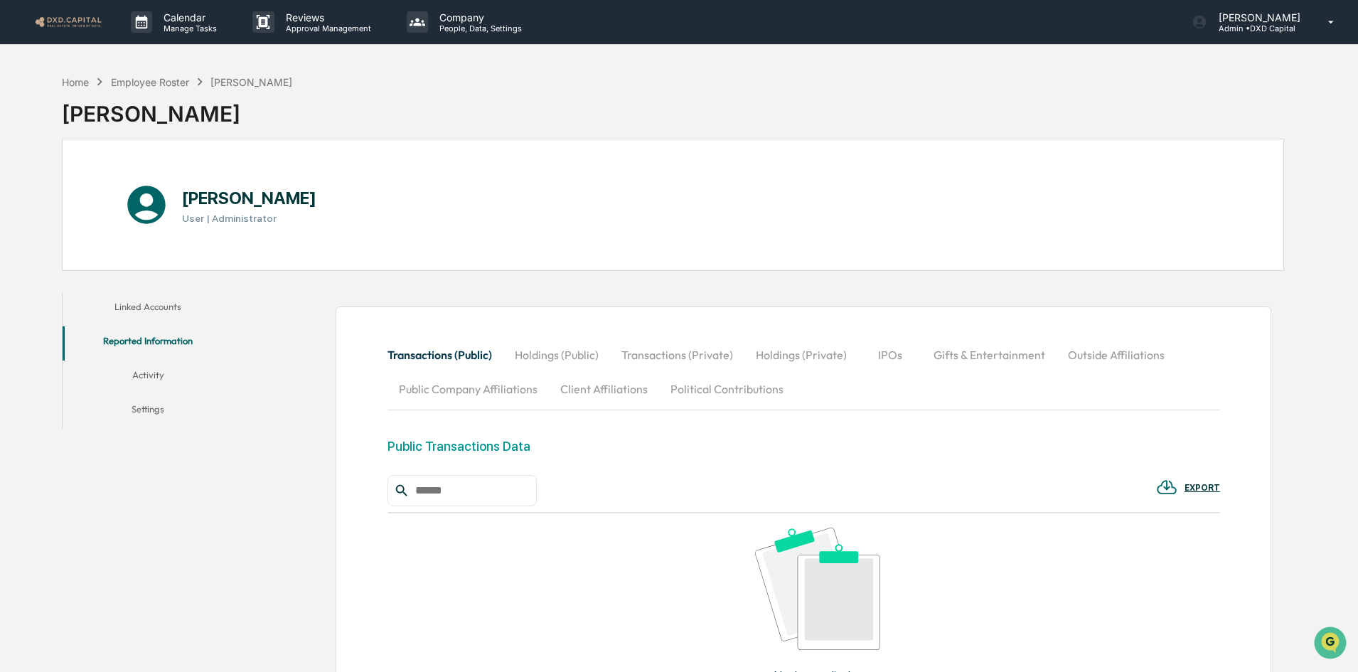
click at [146, 369] on button "Activity" at bounding box center [148, 377] width 171 height 34
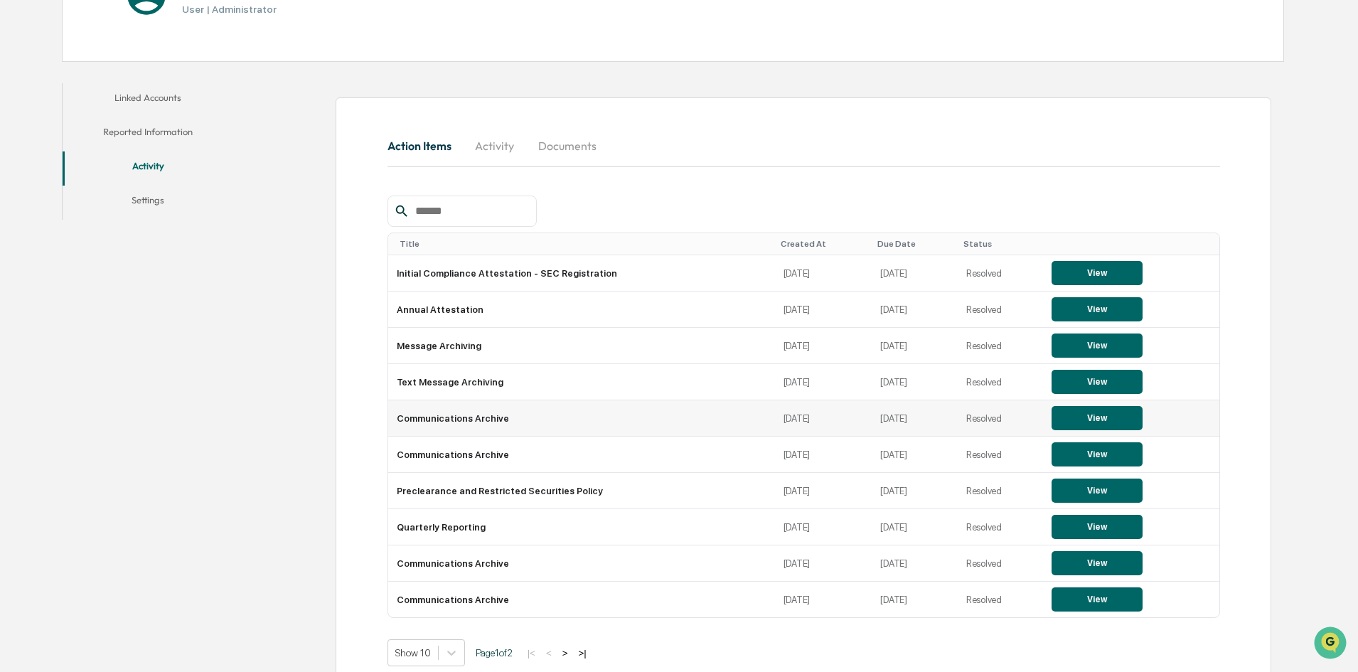
scroll to position [242, 0]
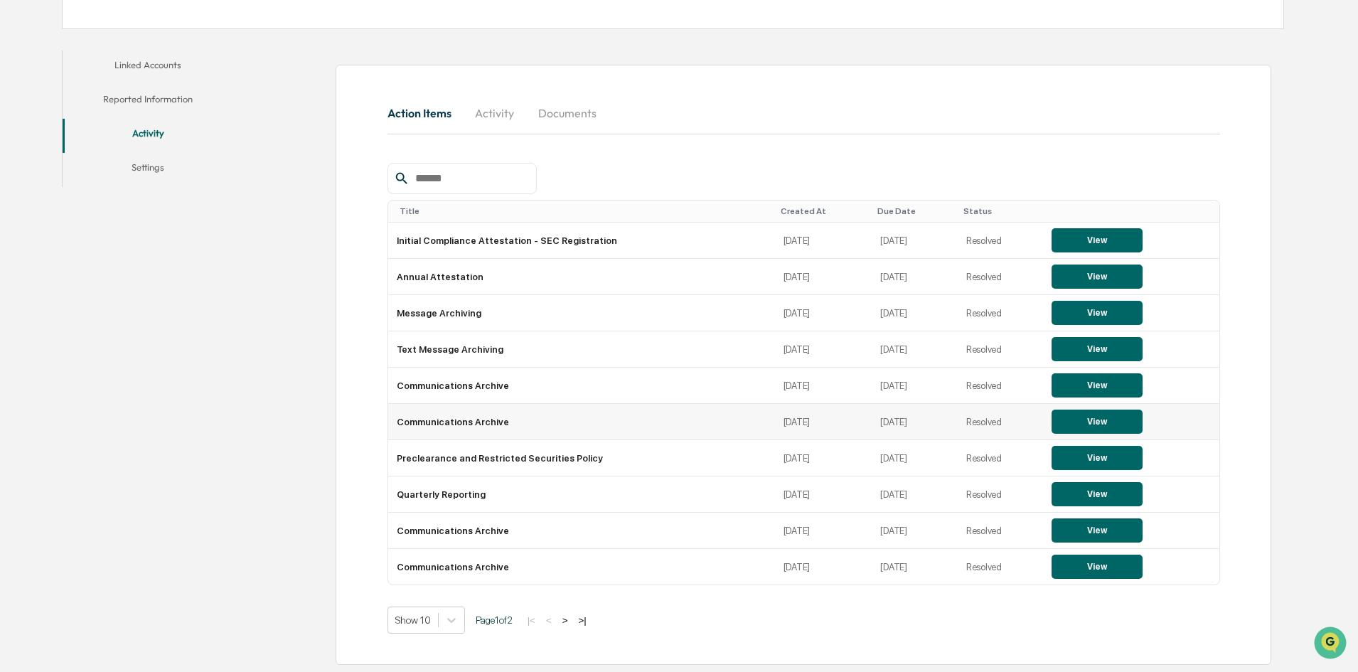
click at [1086, 422] on button "View" at bounding box center [1096, 422] width 91 height 24
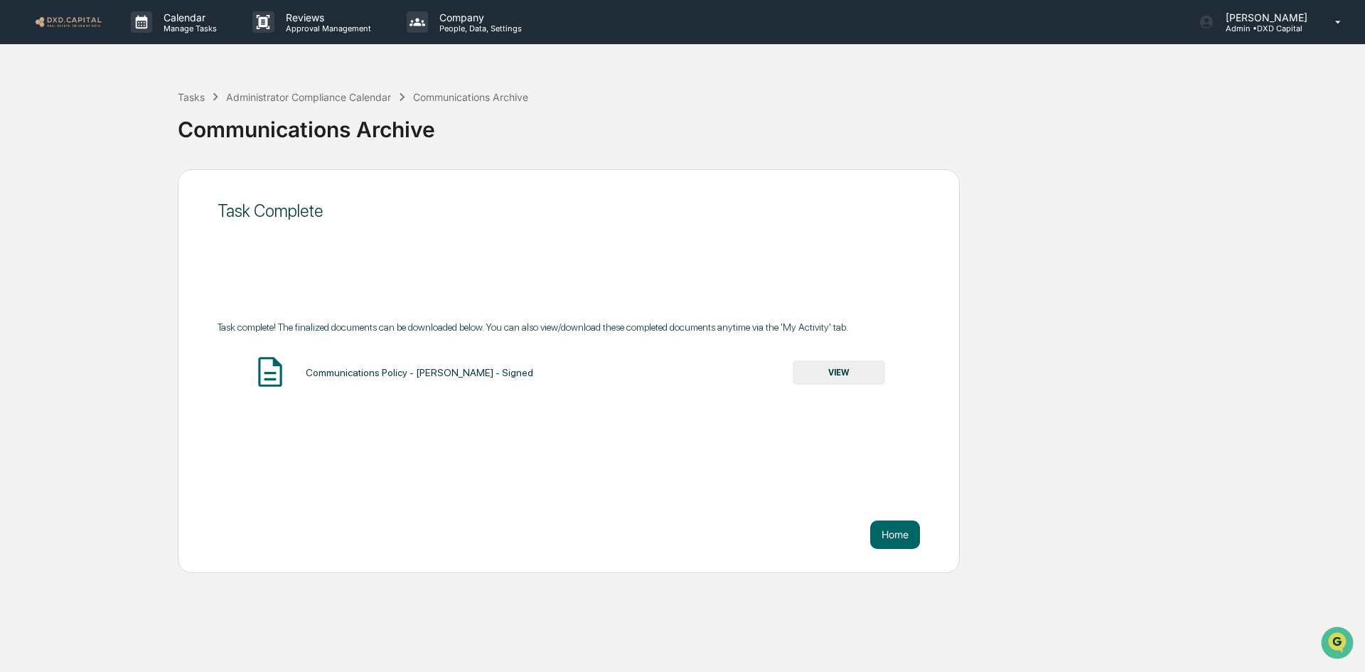
click at [72, 23] on img at bounding box center [68, 22] width 68 height 14
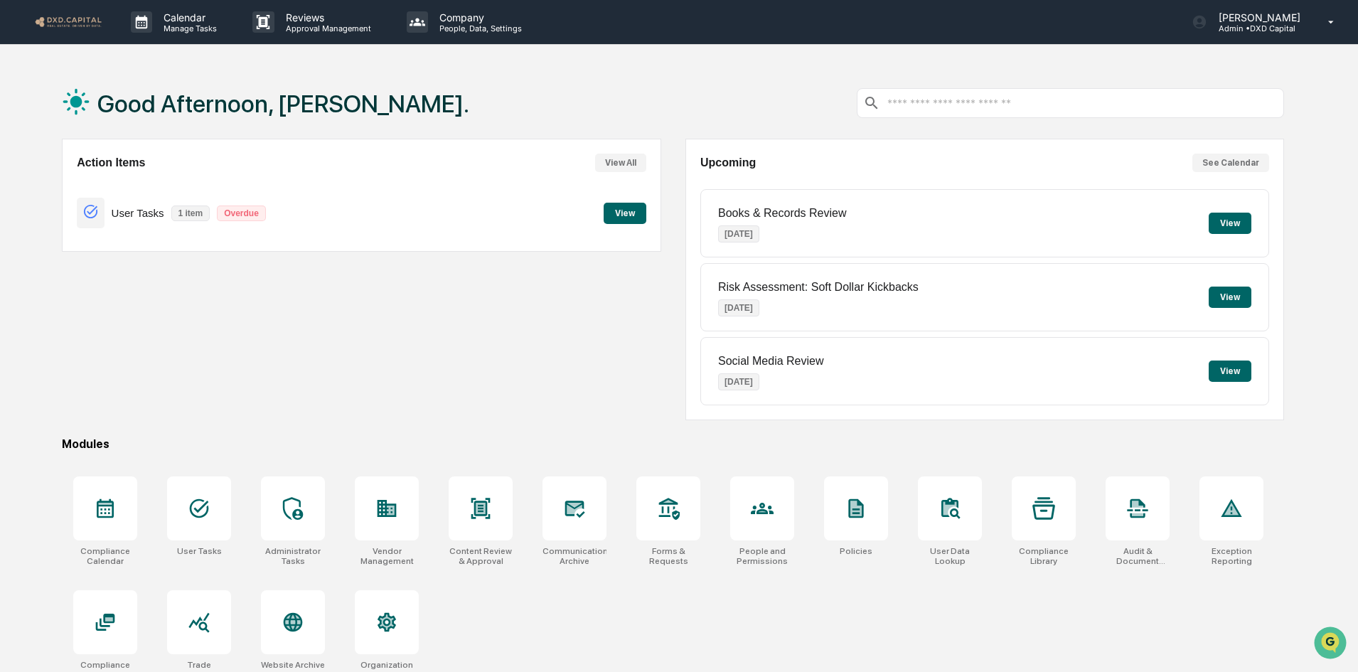
click at [410, 363] on div "Action Items View All User Tasks 1 item Overdue View" at bounding box center [361, 280] width 599 height 282
click at [1326, 28] on icon at bounding box center [1331, 23] width 25 height 14
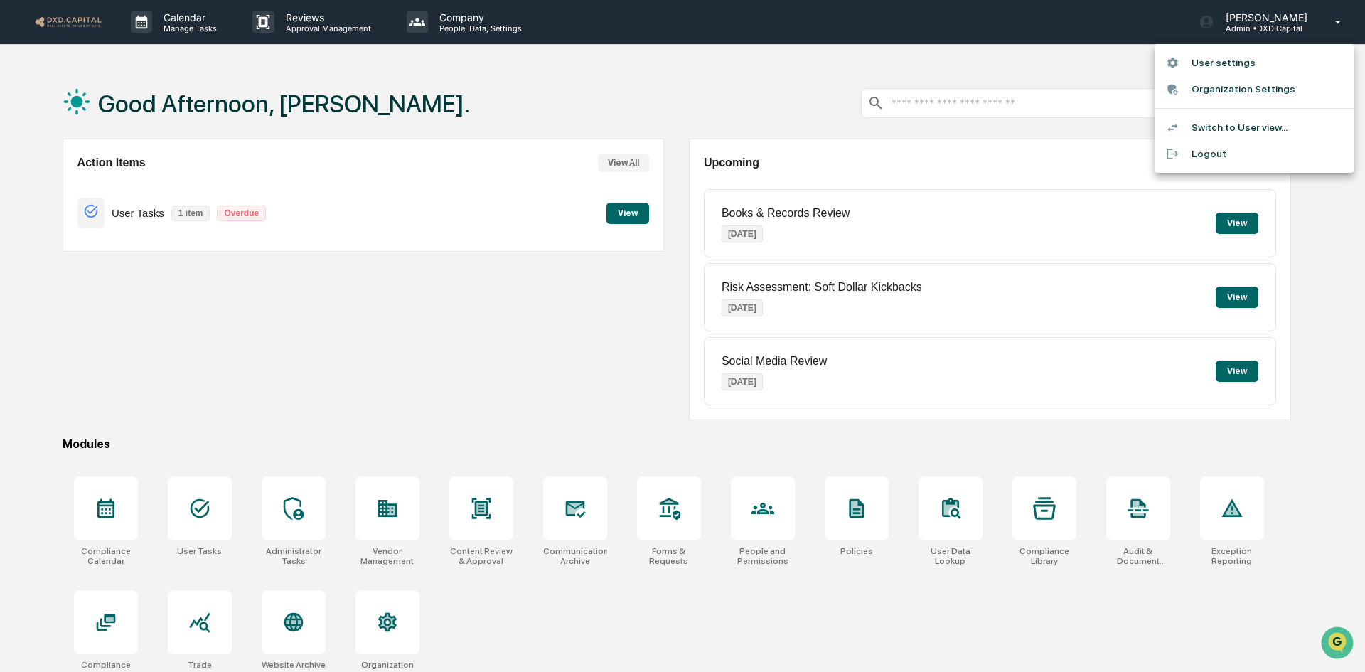
click at [436, 21] on div at bounding box center [682, 336] width 1365 height 672
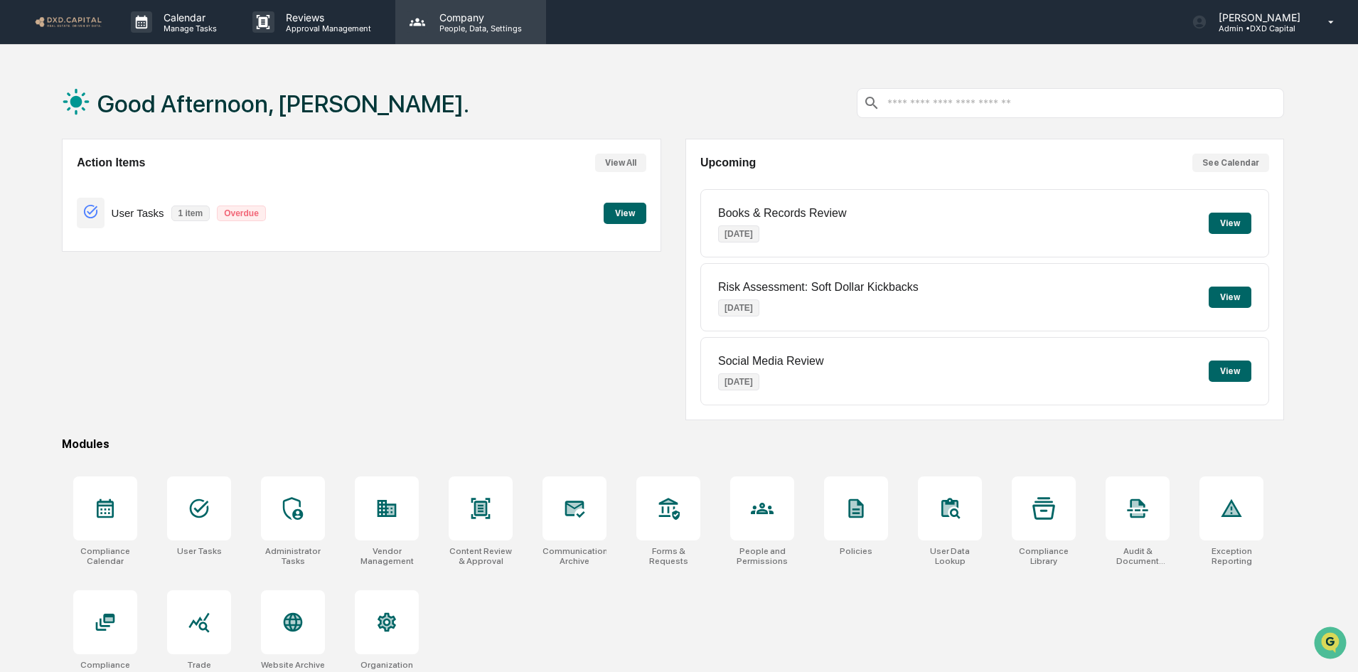
click at [457, 11] on p "Company" at bounding box center [478, 17] width 101 height 12
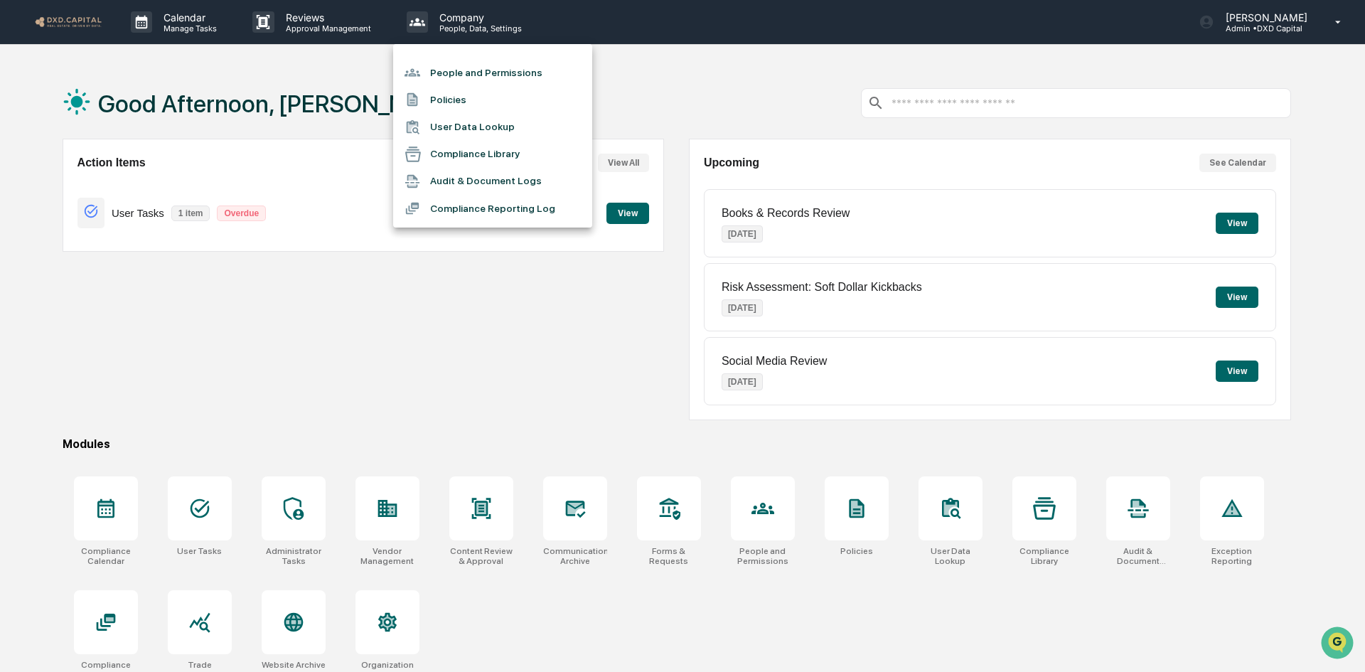
click at [484, 72] on li "People and Permissions" at bounding box center [492, 72] width 199 height 27
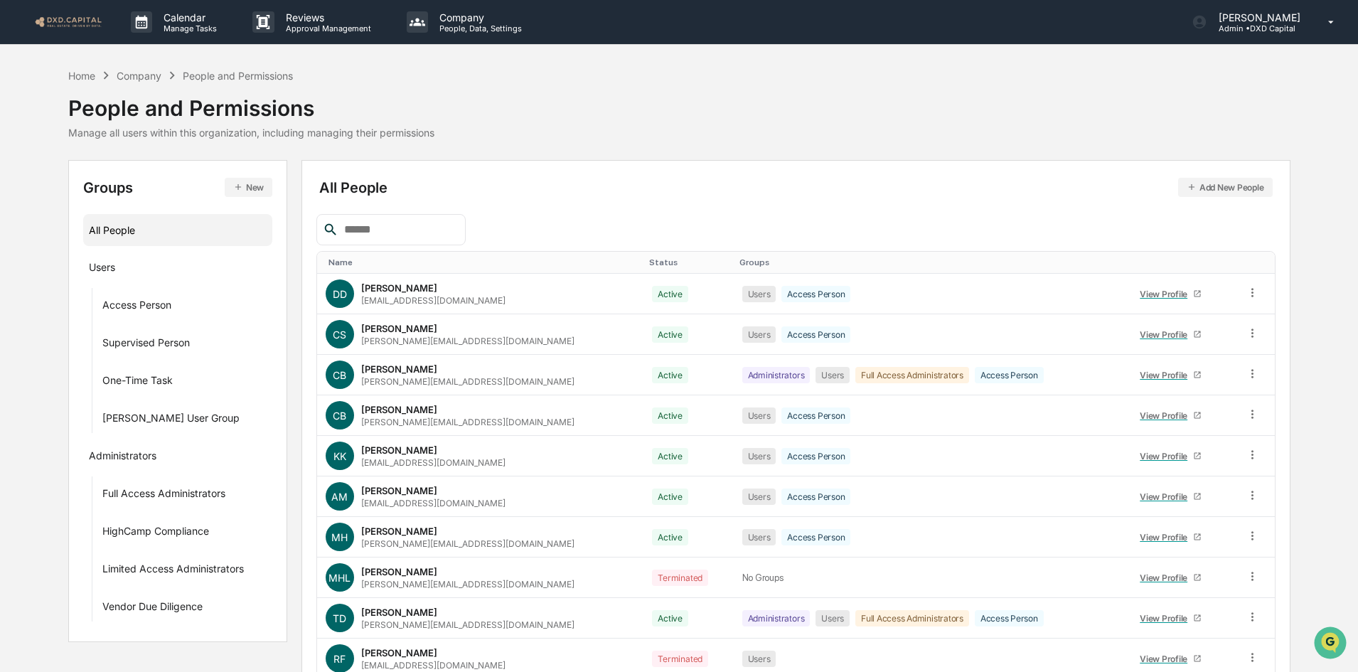
click at [1209, 179] on button "Add New People" at bounding box center [1225, 187] width 95 height 19
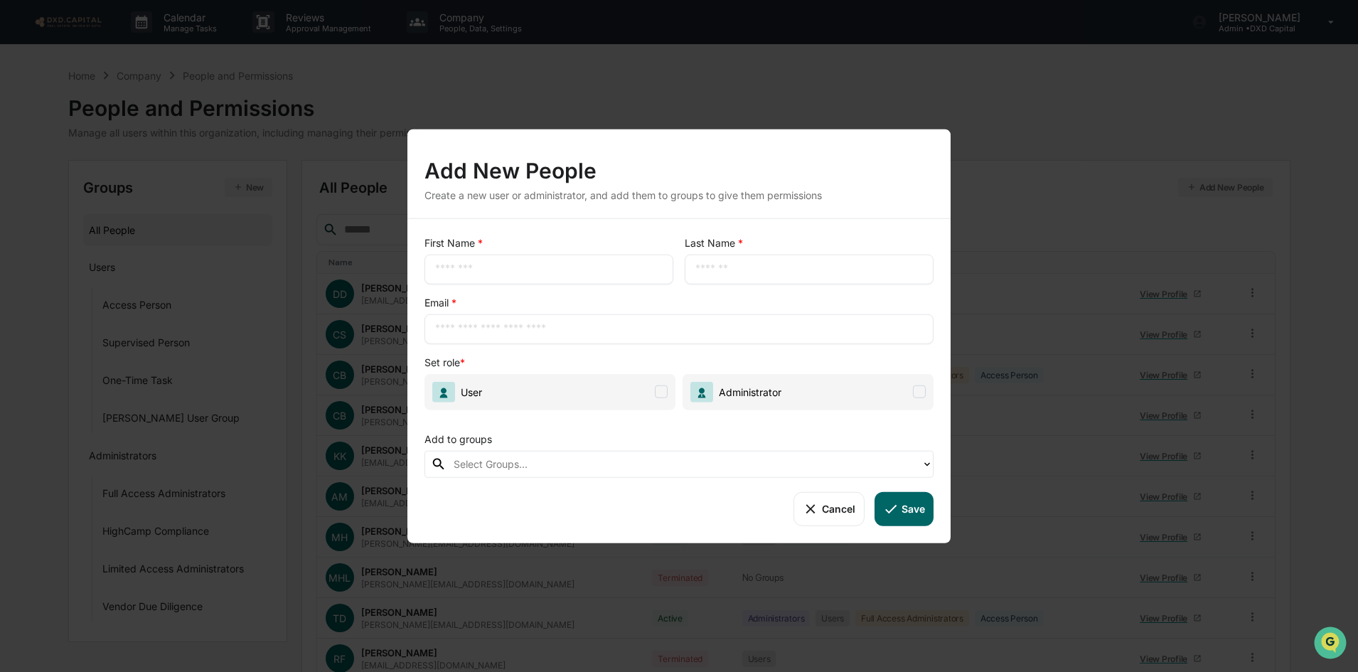
click at [503, 267] on input "text" at bounding box center [549, 269] width 228 height 14
type input "*****"
click at [721, 272] on input "text" at bounding box center [809, 269] width 228 height 14
type input "******"
click at [488, 319] on div "​" at bounding box center [678, 329] width 509 height 30
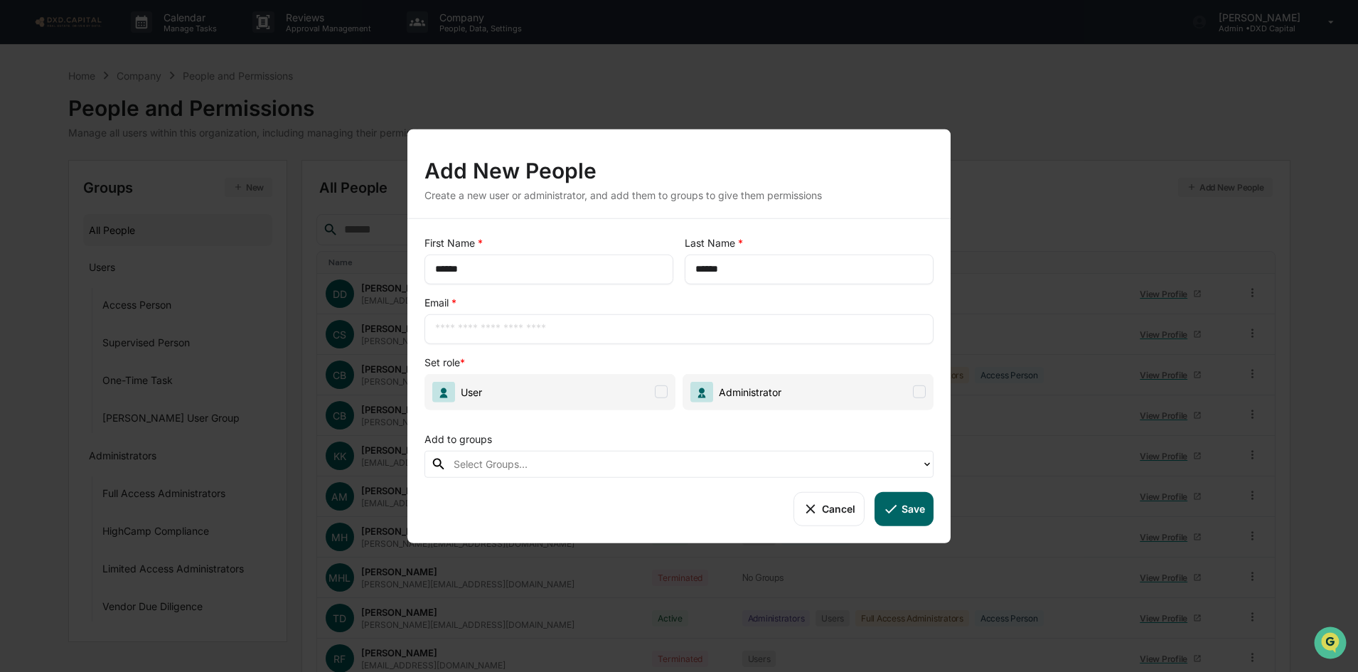
click at [486, 331] on input "text" at bounding box center [679, 328] width 488 height 14
type input "**********"
click at [609, 397] on span "User" at bounding box center [549, 391] width 251 height 36
click at [524, 461] on div at bounding box center [684, 464] width 461 height 16
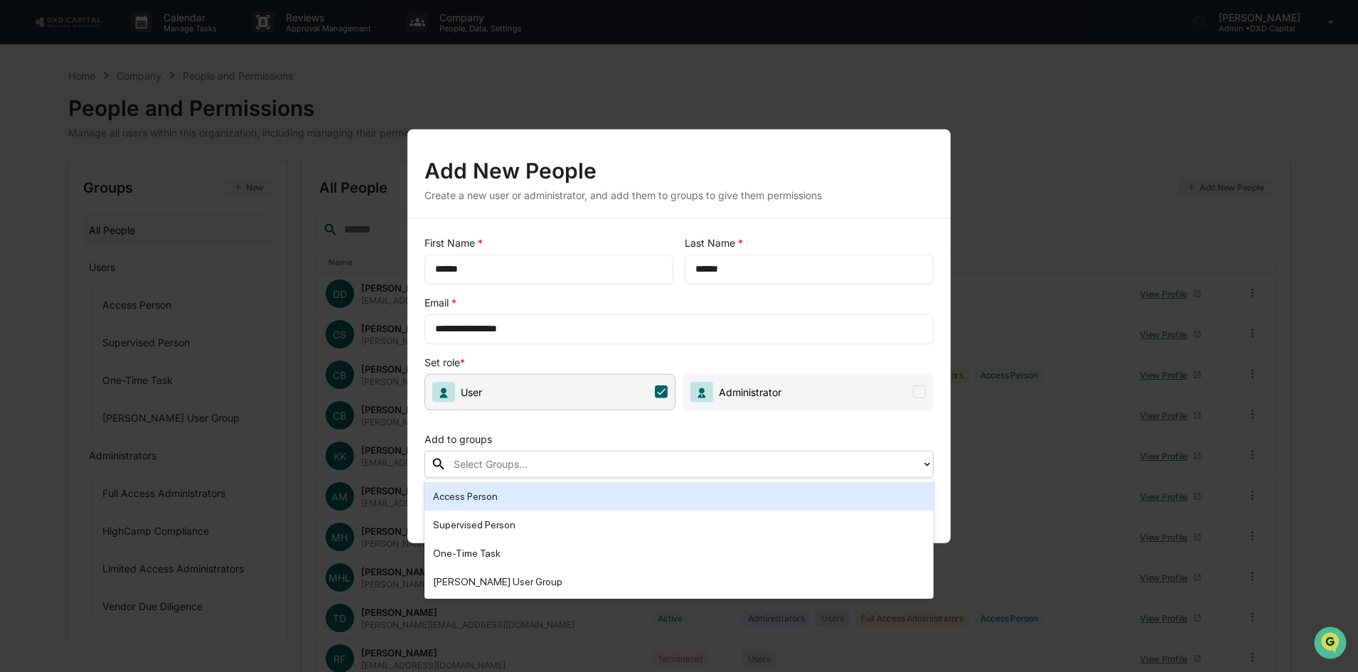
click at [488, 501] on div "Access Person" at bounding box center [679, 496] width 492 height 17
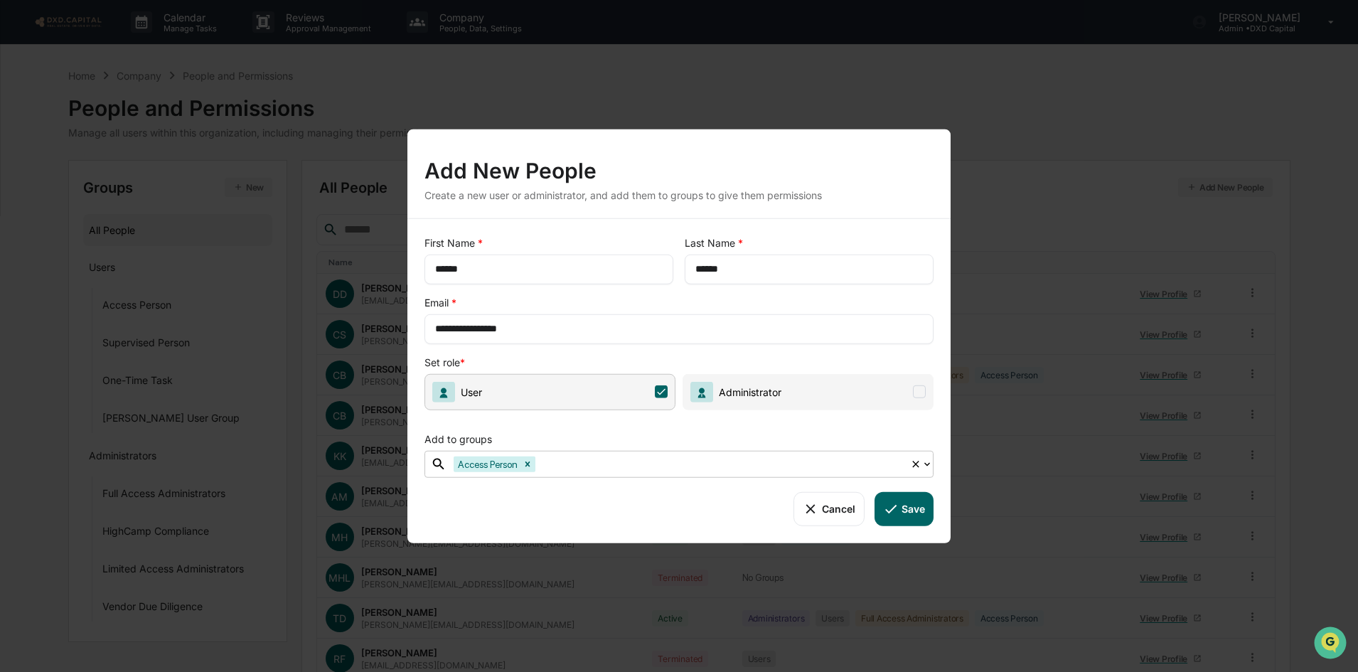
click at [904, 507] on button "Save" at bounding box center [903, 508] width 59 height 34
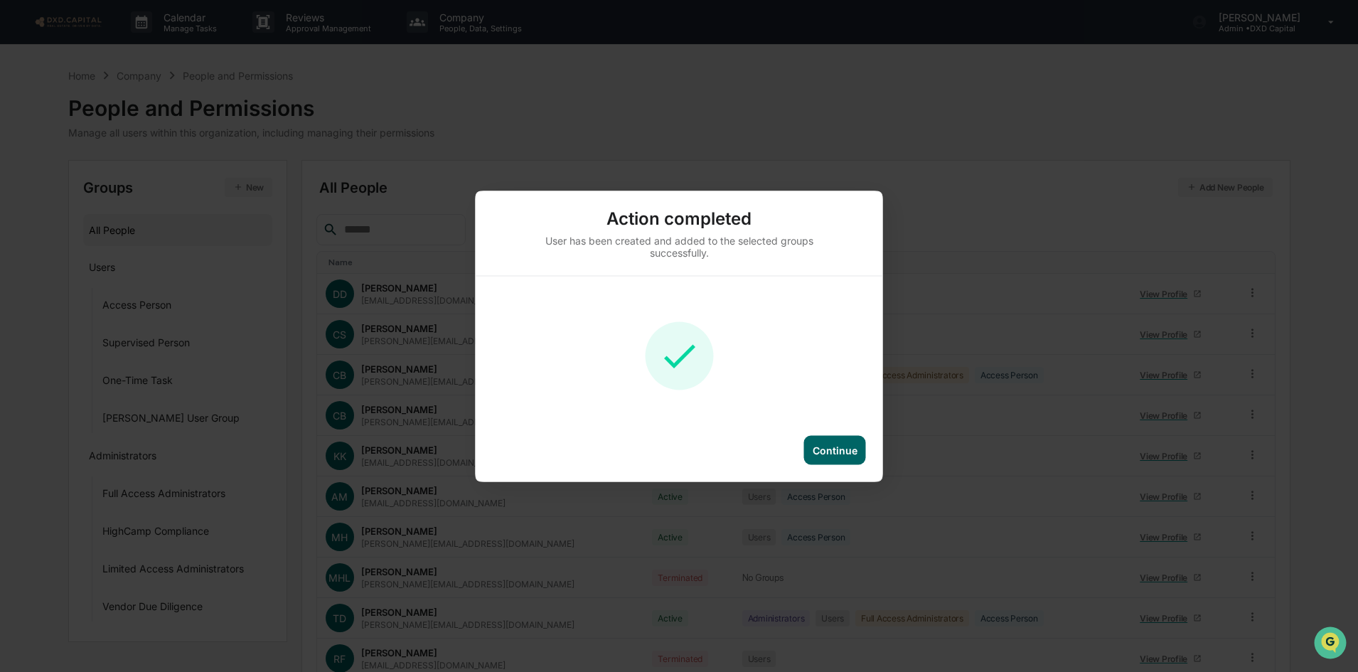
click at [855, 456] on div "Continue" at bounding box center [835, 449] width 62 height 29
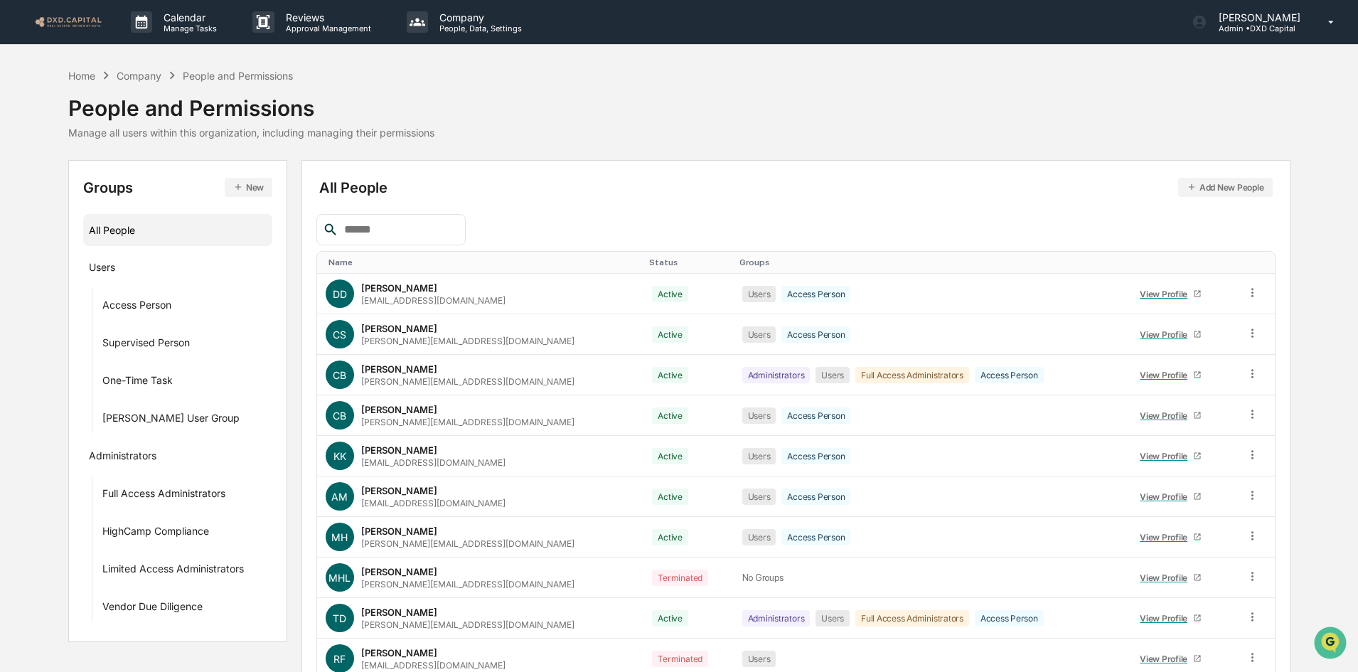
drag, startPoint x: 46, startPoint y: 13, endPoint x: 123, endPoint y: 52, distance: 86.8
click at [46, 13] on link at bounding box center [76, 22] width 85 height 44
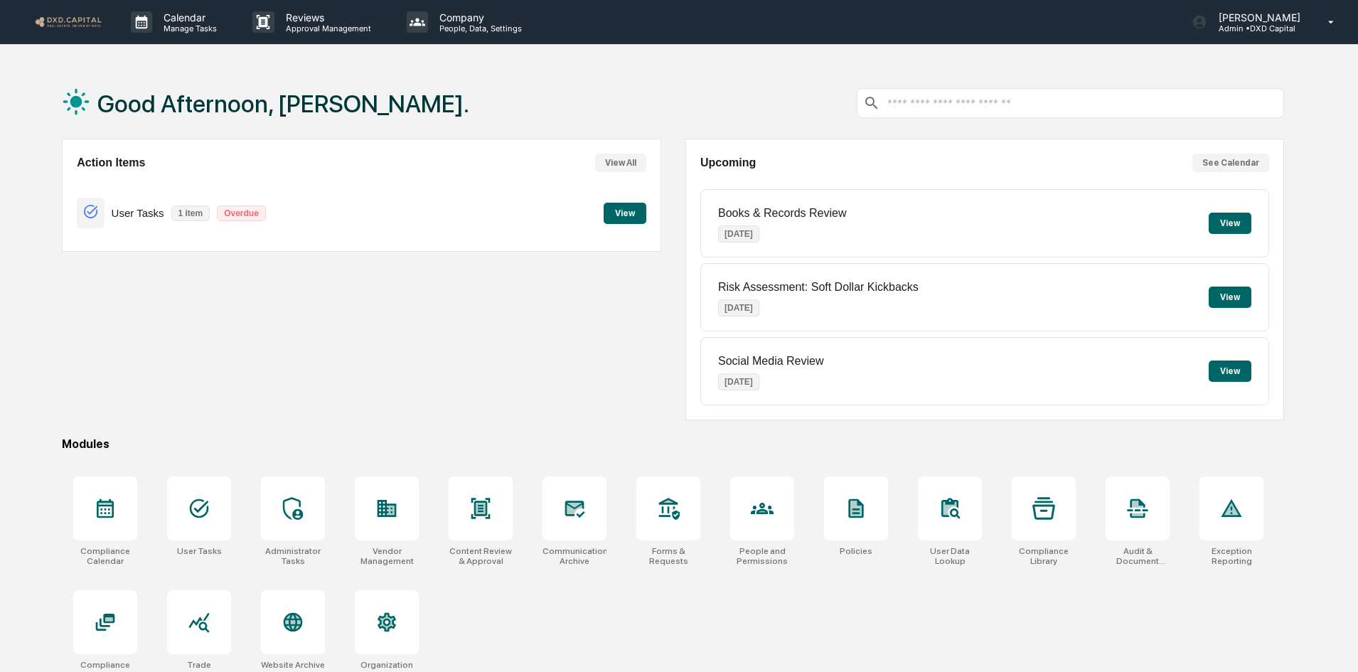
click at [621, 213] on button "View" at bounding box center [625, 213] width 43 height 21
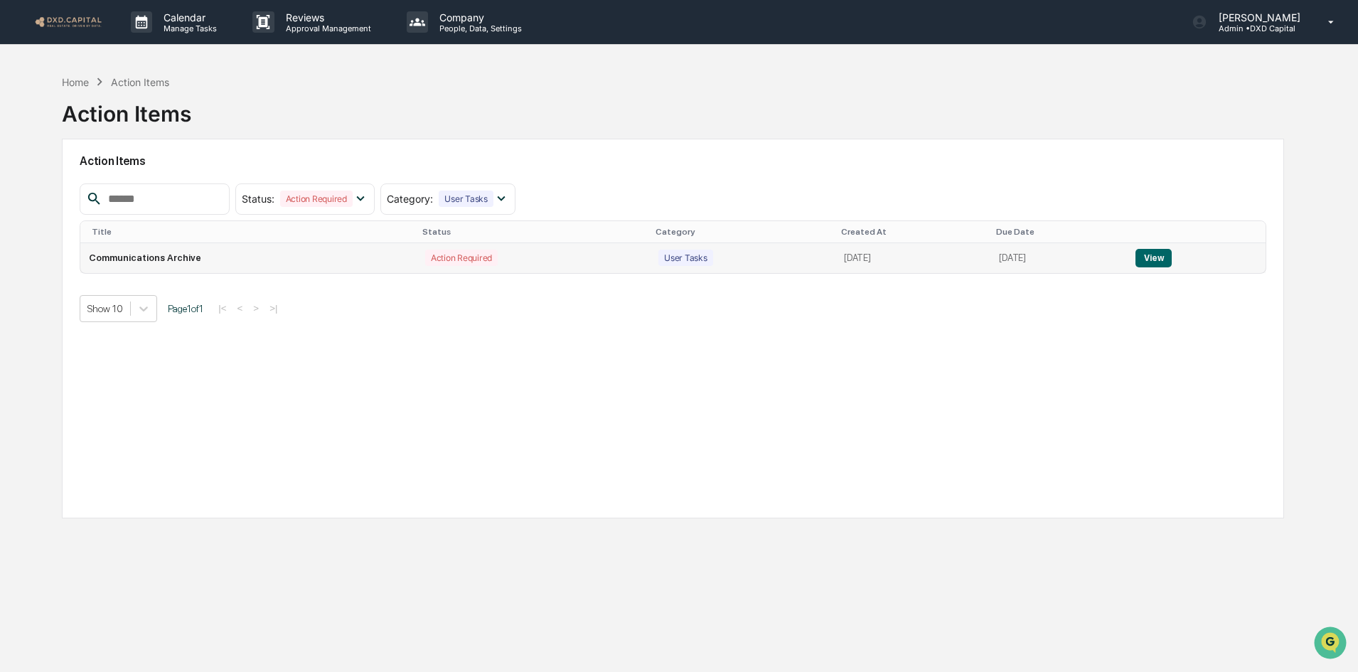
click at [1160, 259] on button "View" at bounding box center [1153, 258] width 36 height 18
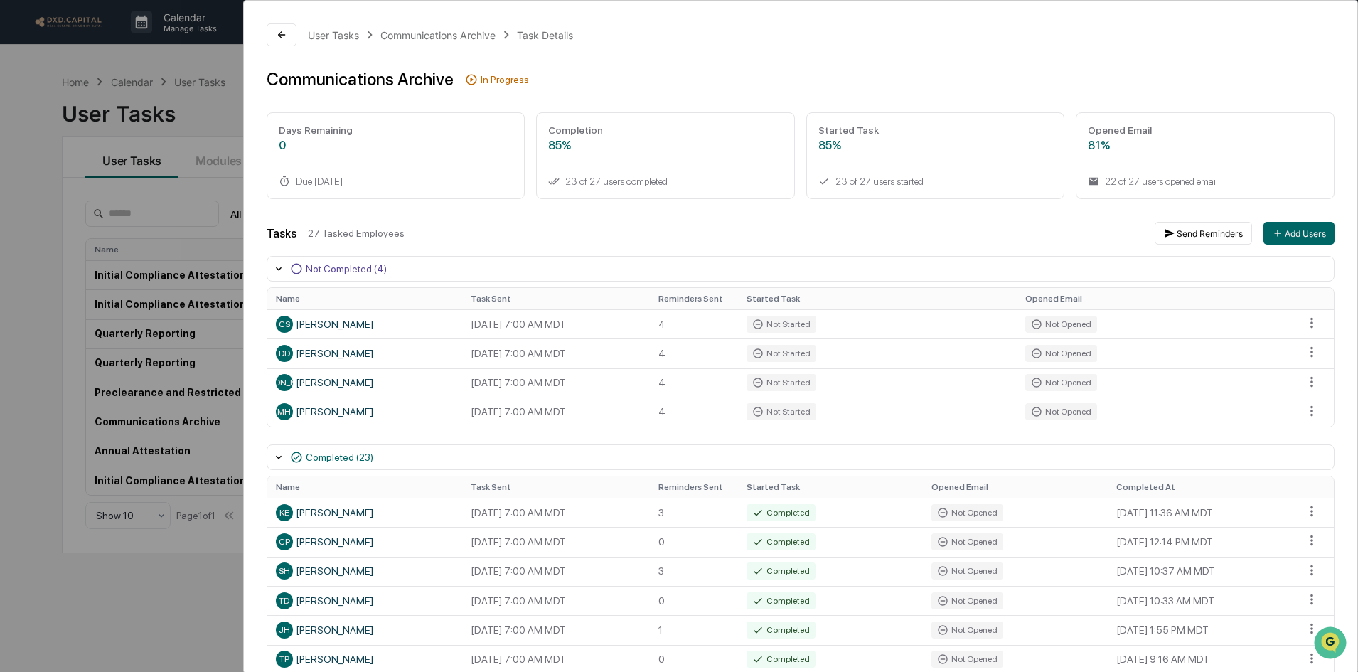
drag, startPoint x: 25, startPoint y: 76, endPoint x: 28, endPoint y: 63, distance: 13.1
click at [25, 76] on div "User Tasks Communications Archive Task Details Communications Archive In Progre…" at bounding box center [679, 336] width 1358 height 672
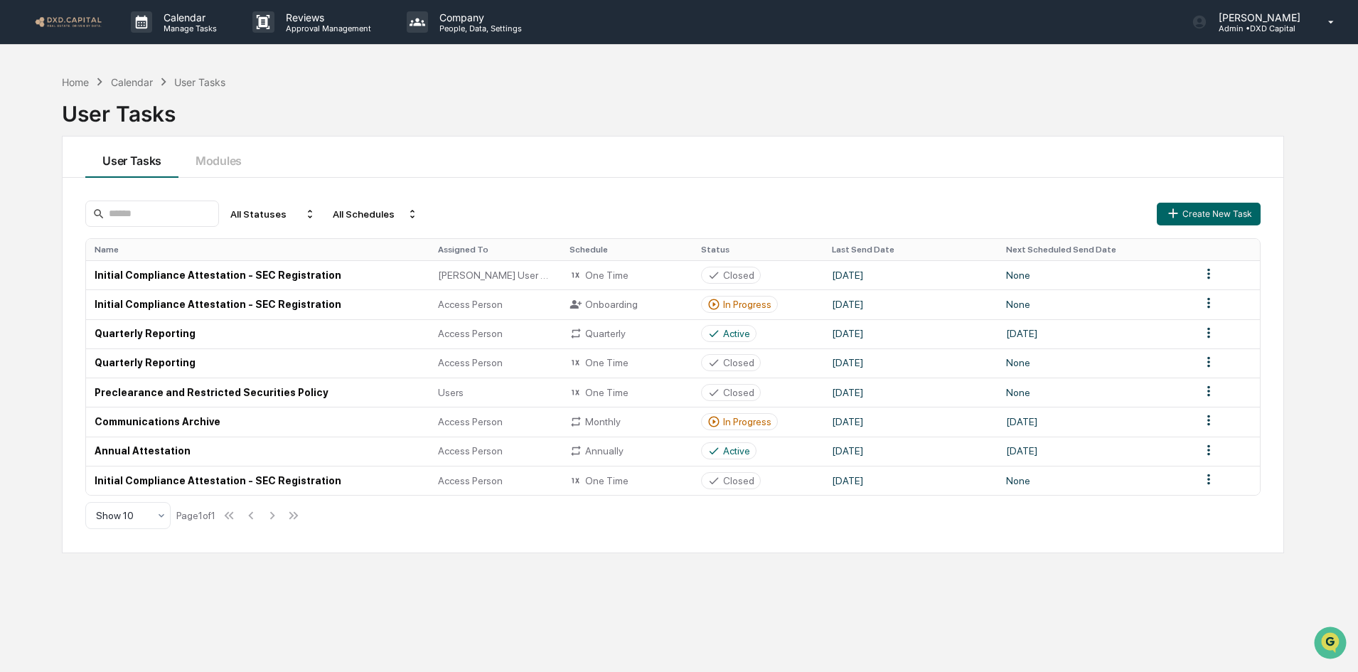
click at [67, 9] on link at bounding box center [76, 22] width 85 height 44
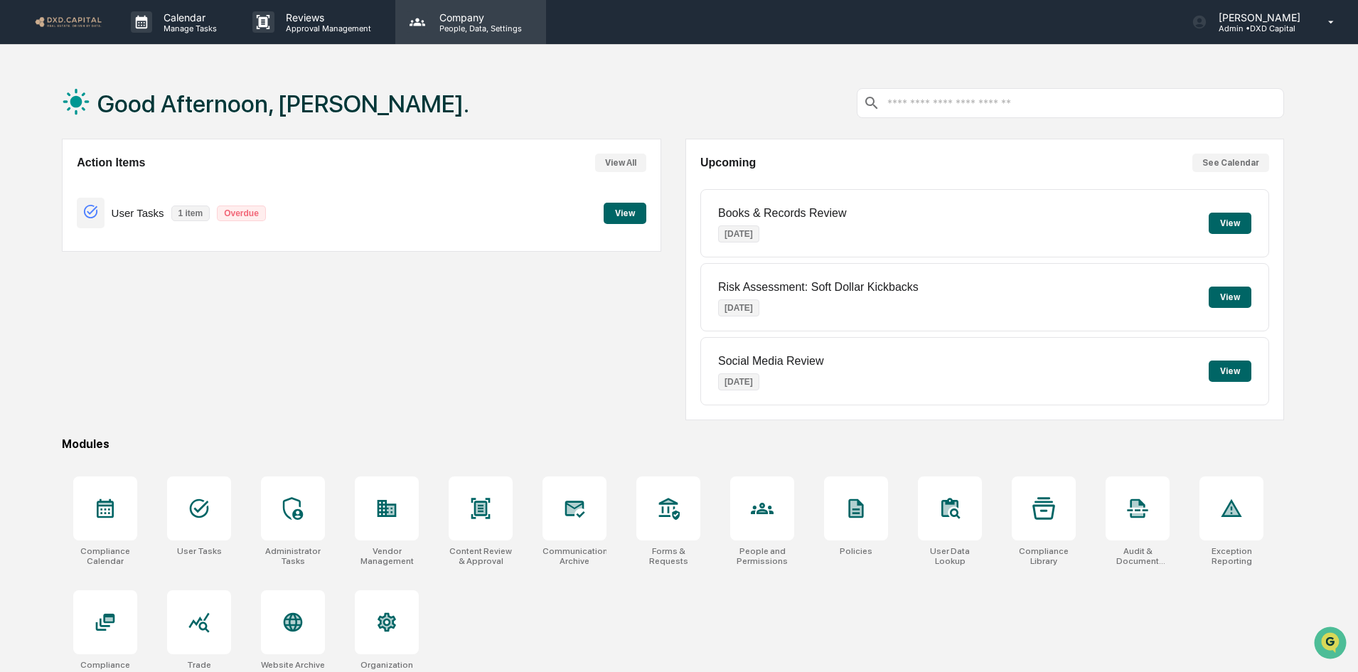
click at [468, 28] on p "People, Data, Settings" at bounding box center [478, 28] width 101 height 10
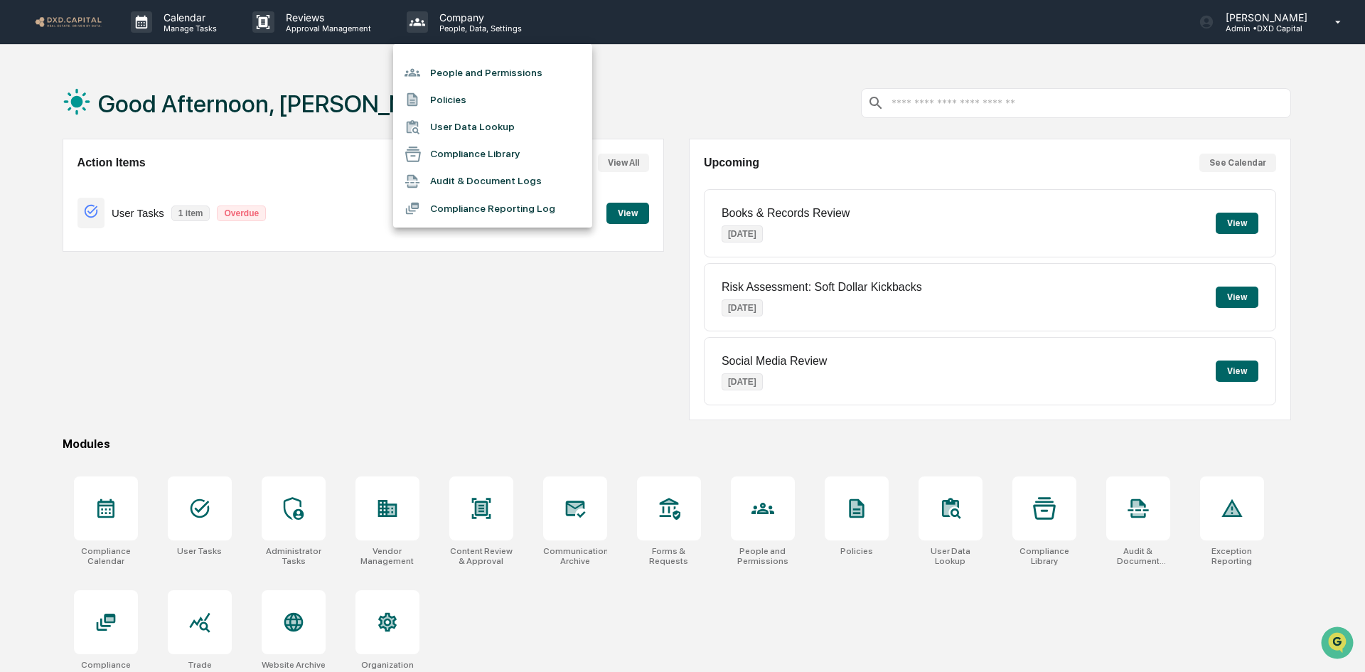
click at [459, 68] on li "People and Permissions" at bounding box center [492, 72] width 199 height 27
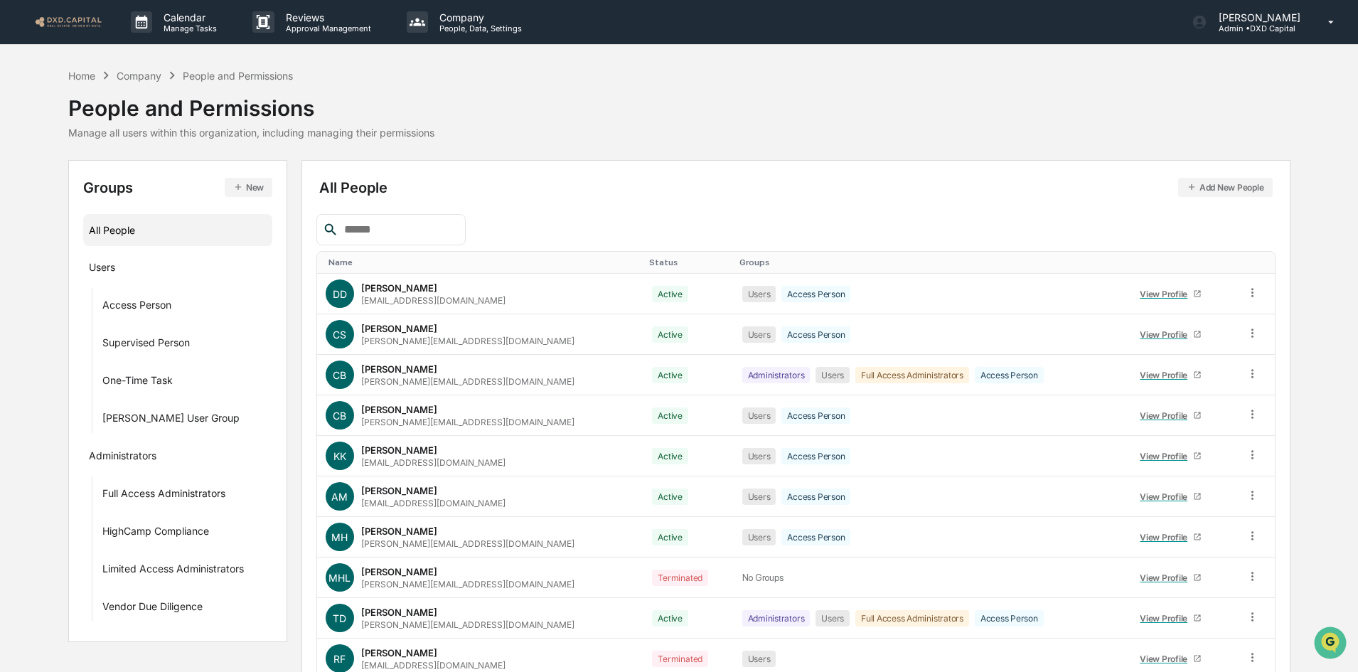
click at [1238, 190] on button "Add New People" at bounding box center [1225, 187] width 95 height 19
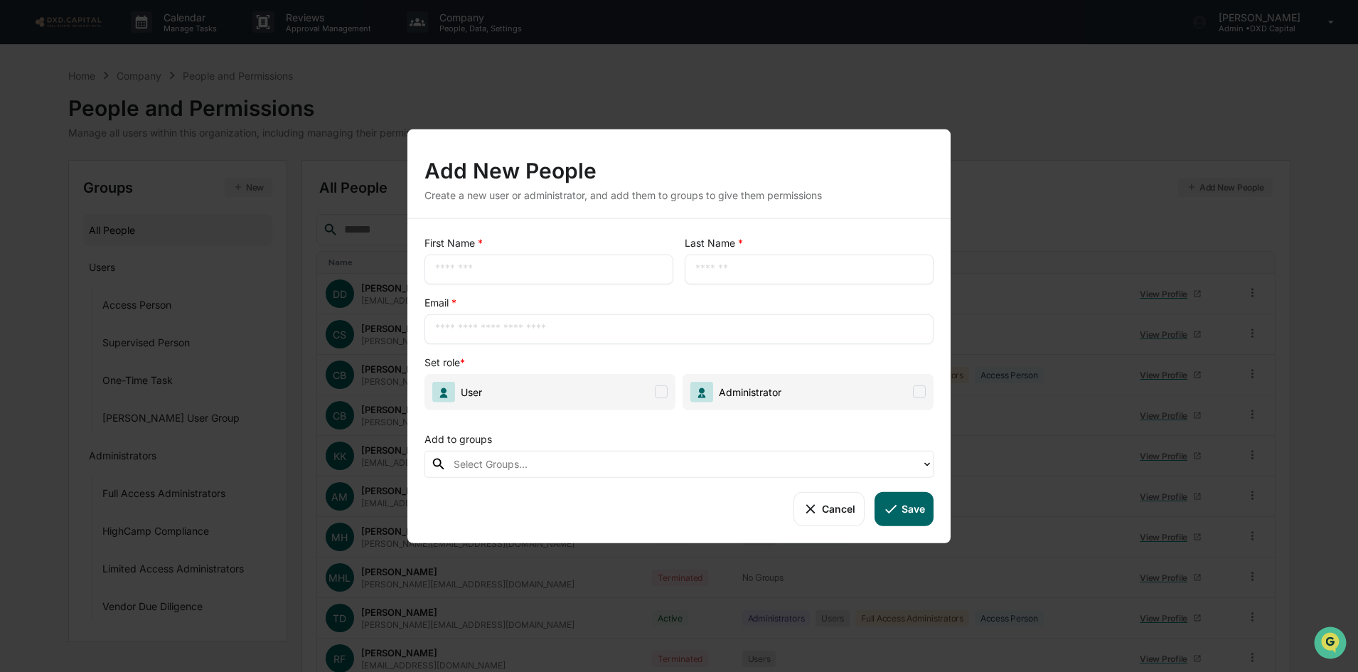
click at [457, 269] on input "text" at bounding box center [549, 269] width 228 height 14
type input "*"
type input "******"
type input "**********"
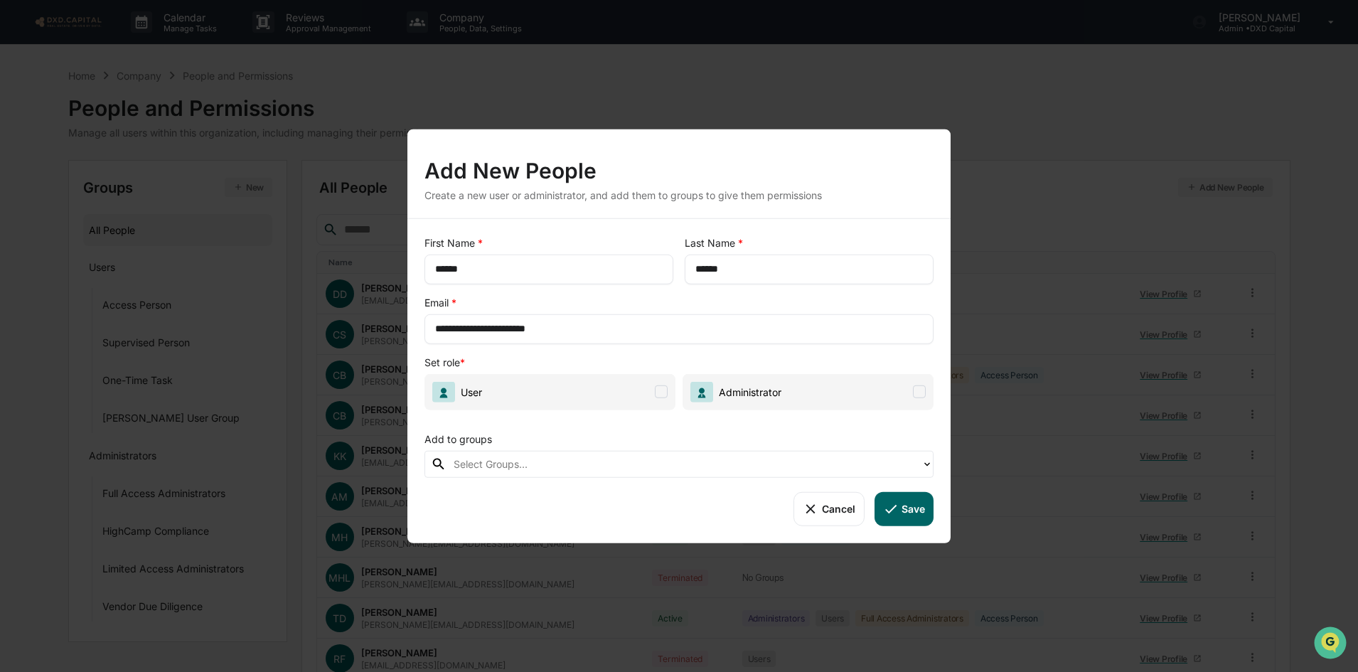
click at [542, 398] on span "User" at bounding box center [549, 391] width 251 height 36
click at [535, 466] on div at bounding box center [684, 464] width 461 height 16
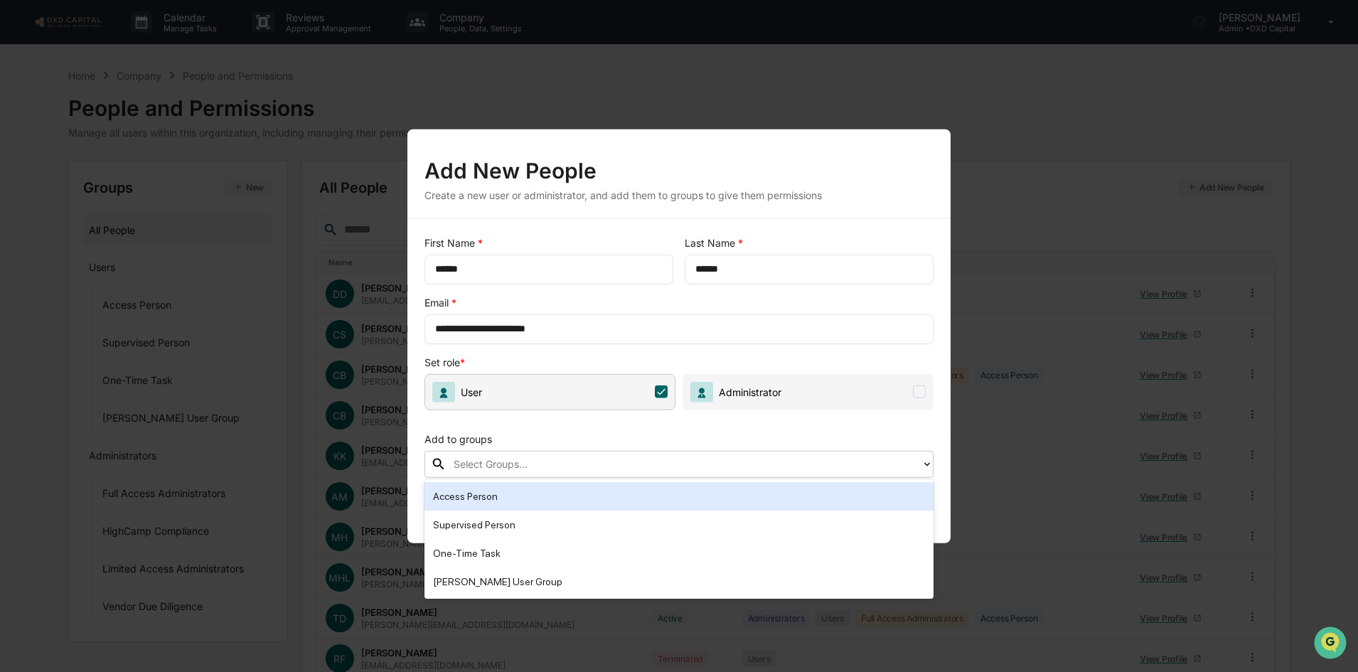
click at [499, 503] on div "Access Person" at bounding box center [679, 496] width 492 height 17
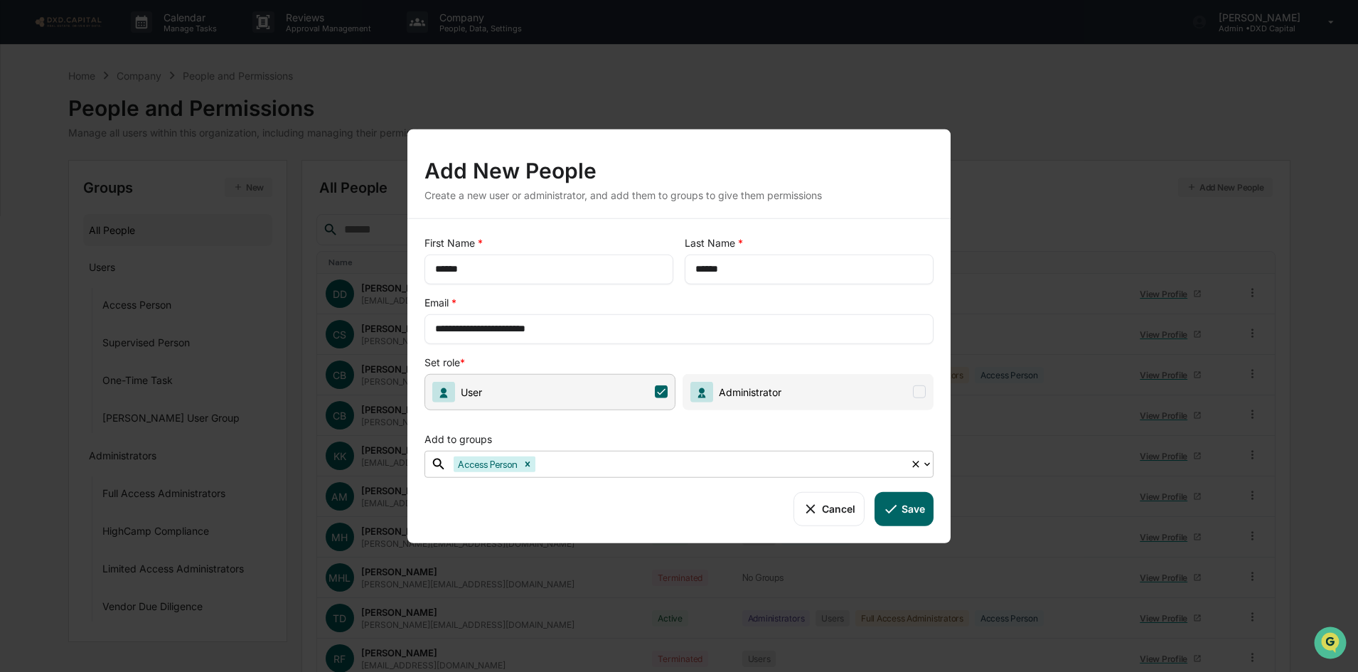
click at [912, 508] on button "Save" at bounding box center [903, 508] width 59 height 34
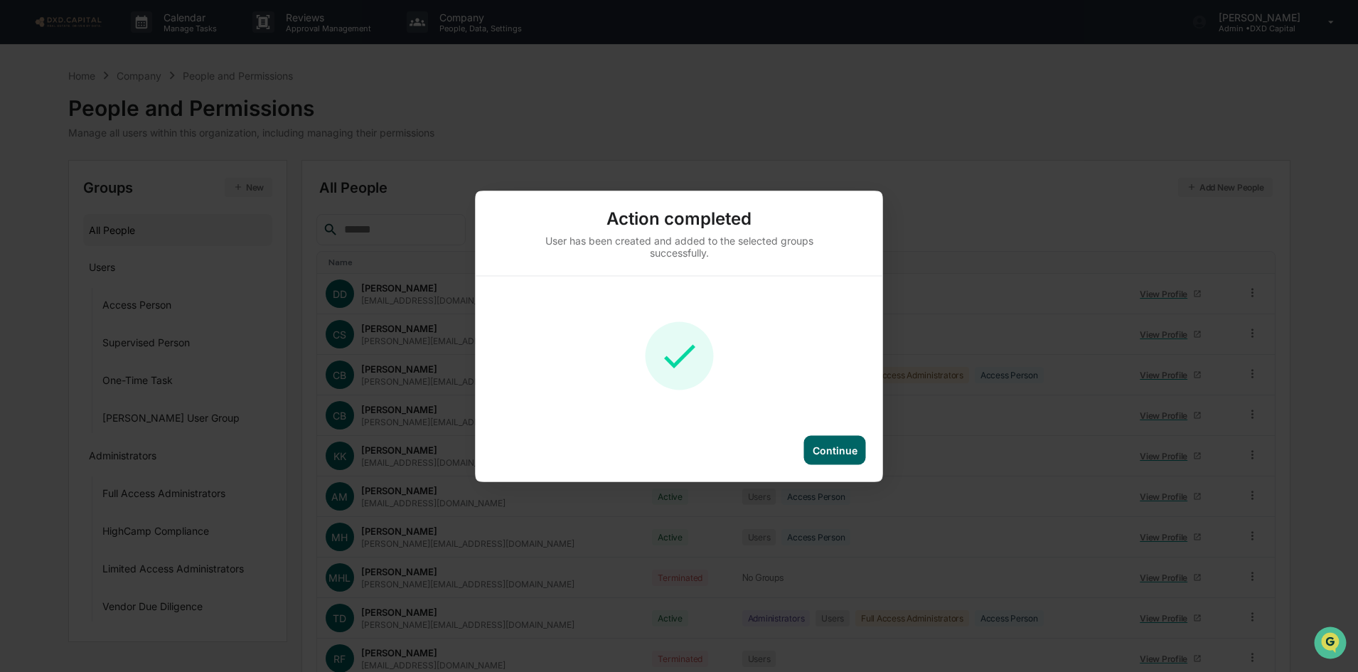
click at [825, 445] on div "Continue" at bounding box center [835, 450] width 45 height 12
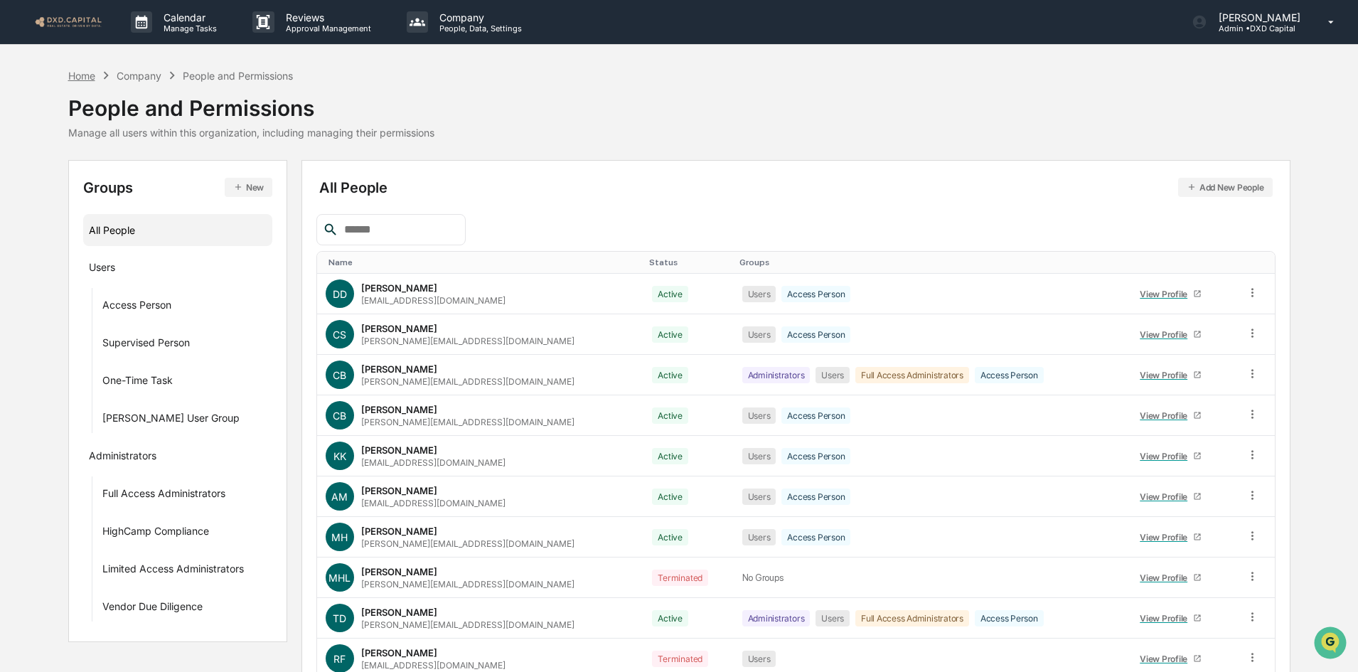
click at [80, 76] on div "Home" at bounding box center [81, 76] width 27 height 12
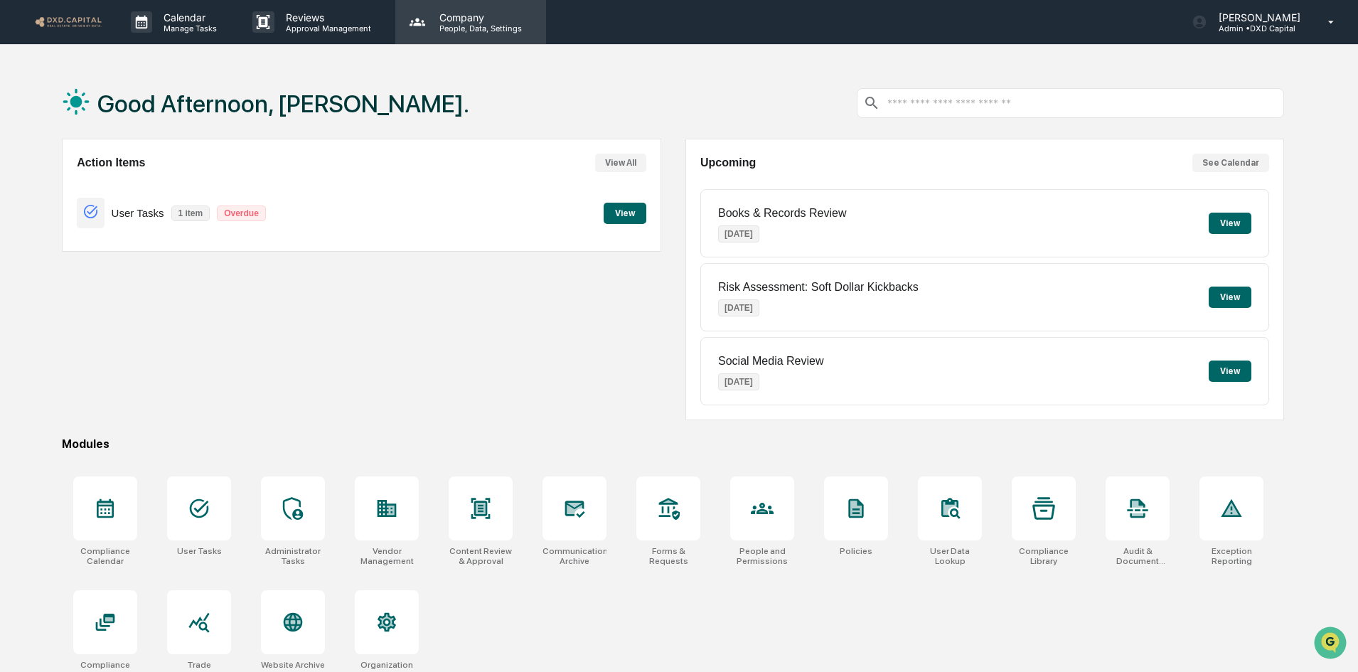
click at [446, 21] on p "Company" at bounding box center [478, 17] width 101 height 12
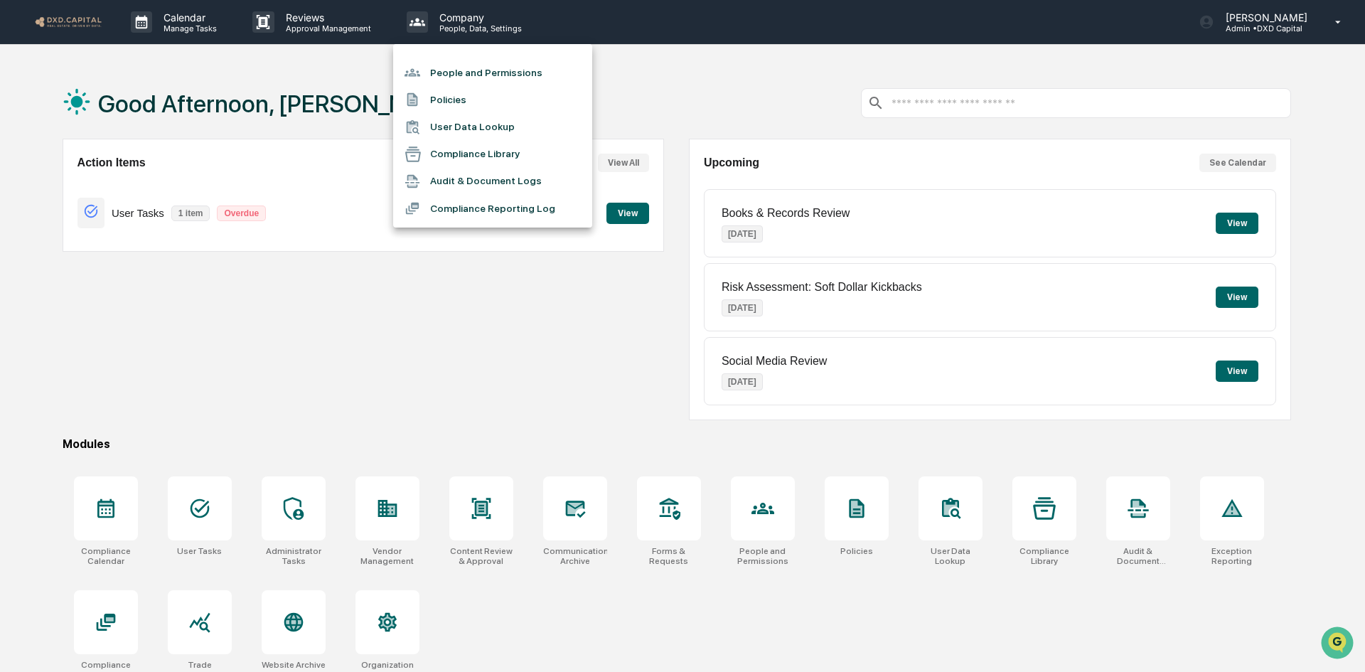
click at [172, 16] on div at bounding box center [682, 336] width 1365 height 672
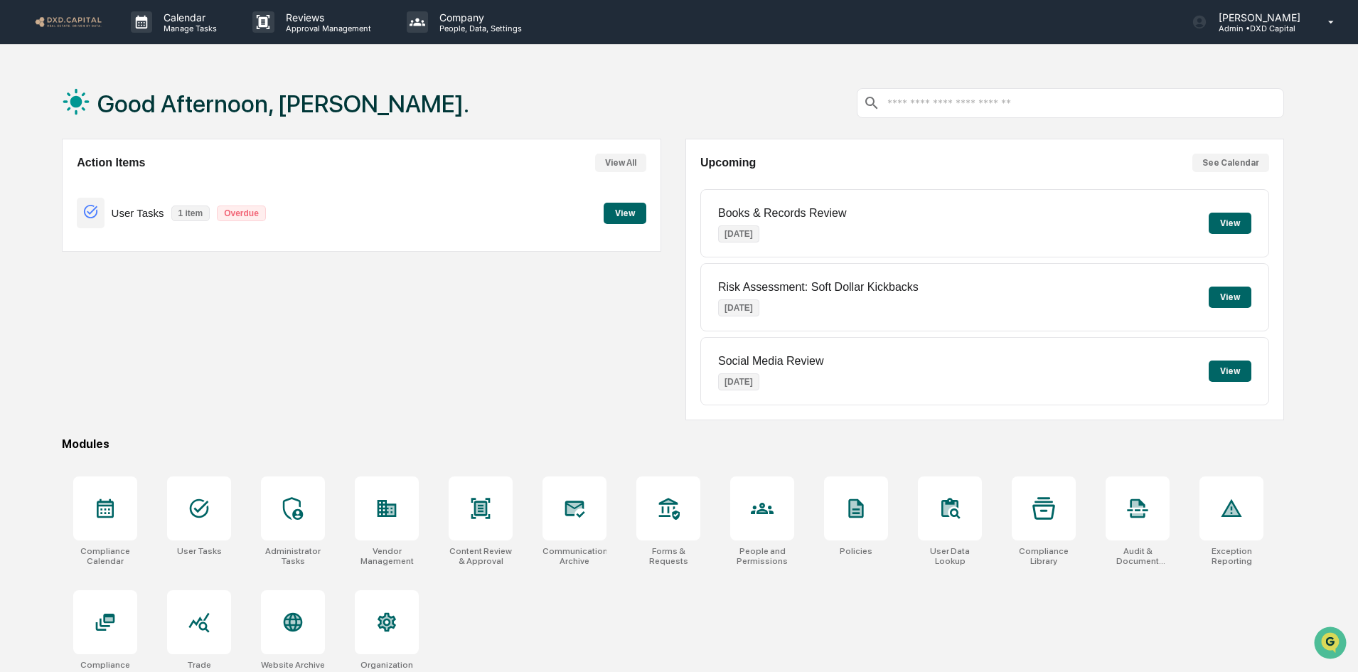
click at [624, 218] on button "View" at bounding box center [625, 213] width 43 height 21
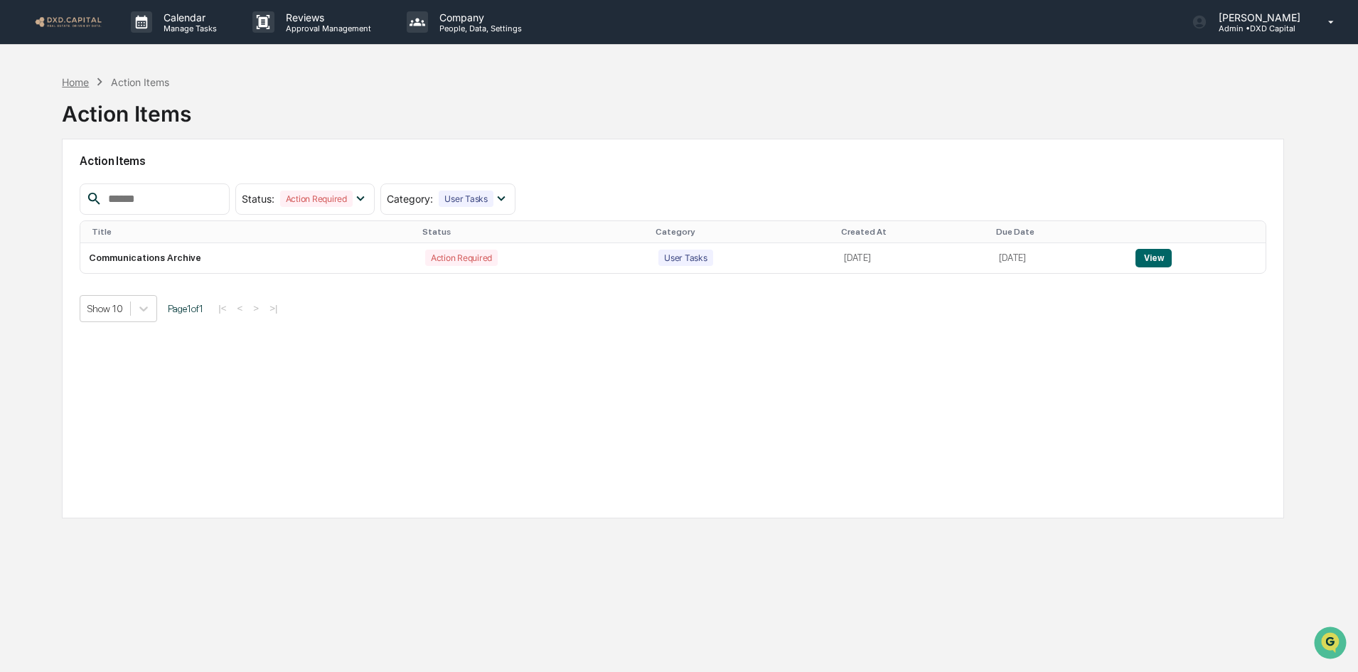
click at [66, 78] on div "Home" at bounding box center [75, 82] width 27 height 12
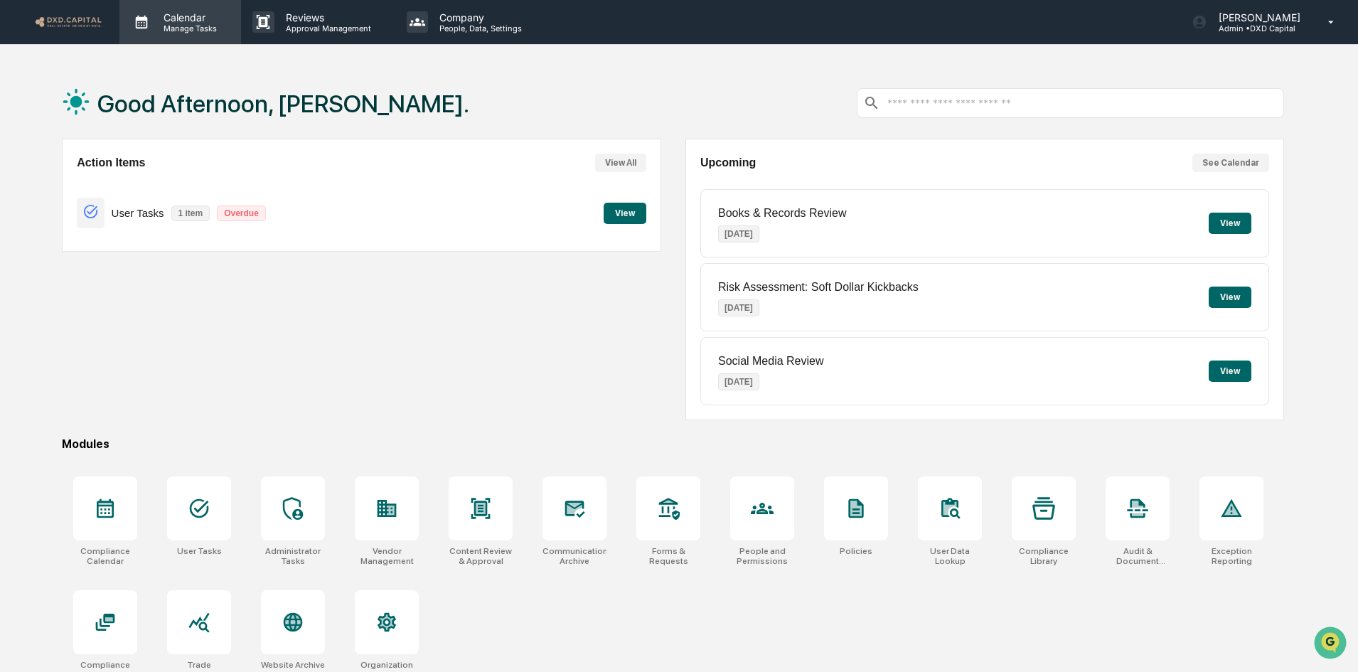
click at [183, 18] on p "Calendar" at bounding box center [188, 17] width 72 height 12
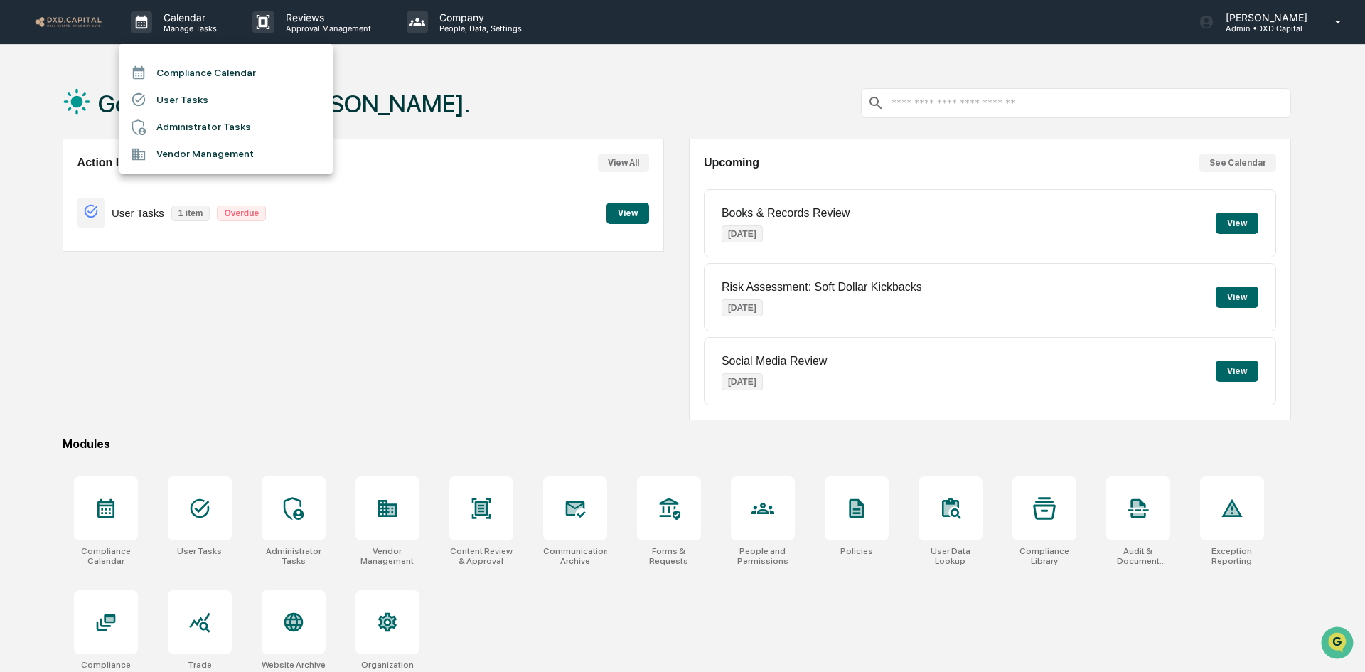
click at [178, 103] on li "User Tasks" at bounding box center [225, 99] width 213 height 27
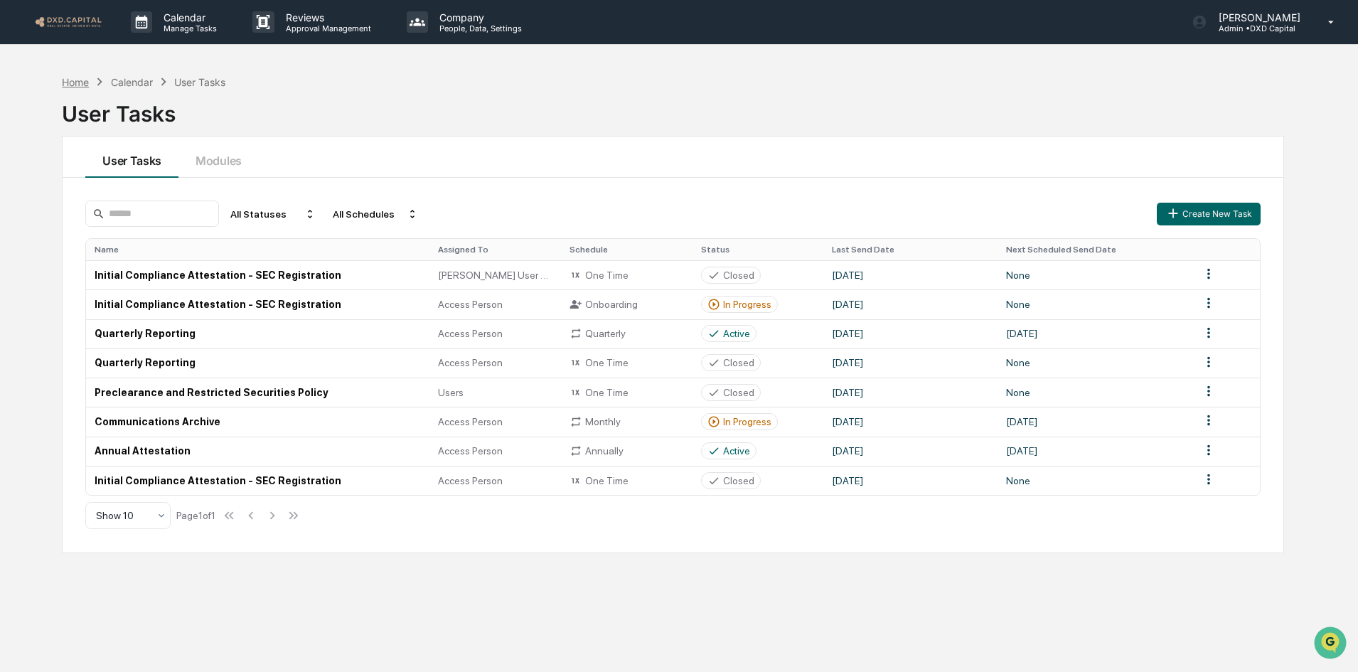
click at [65, 84] on div "Home" at bounding box center [75, 82] width 27 height 12
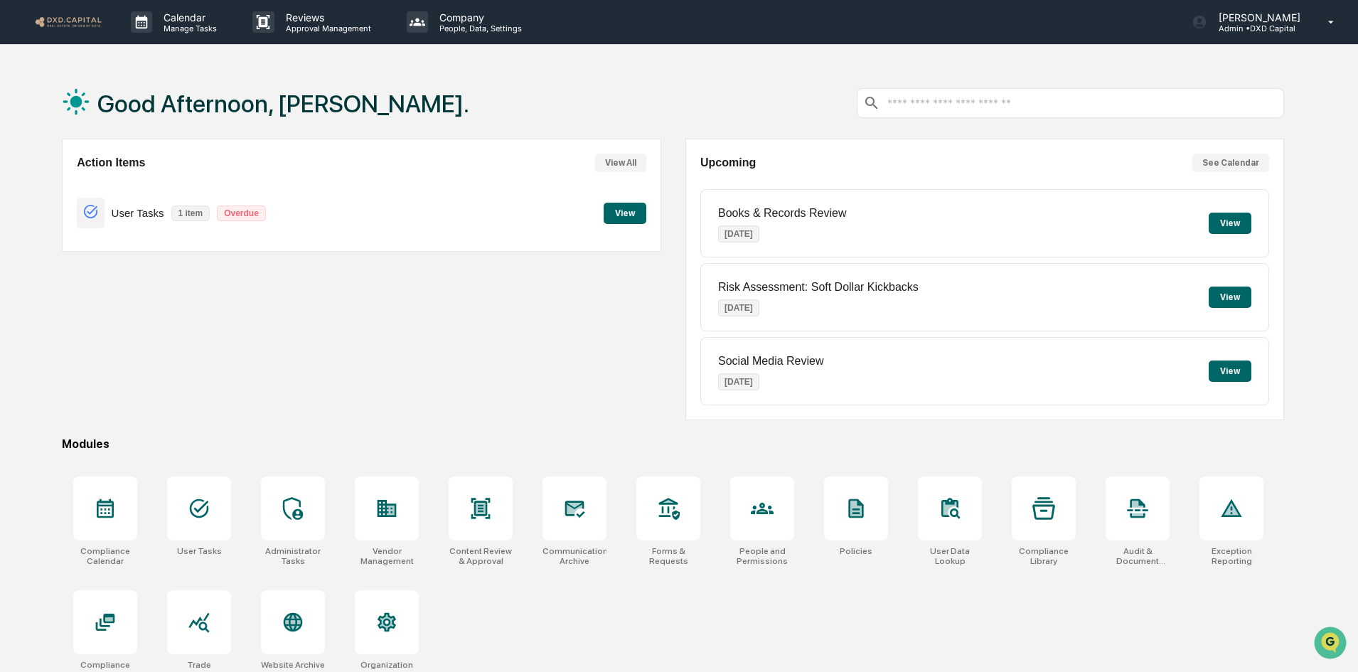
click at [621, 213] on button "View" at bounding box center [625, 213] width 43 height 21
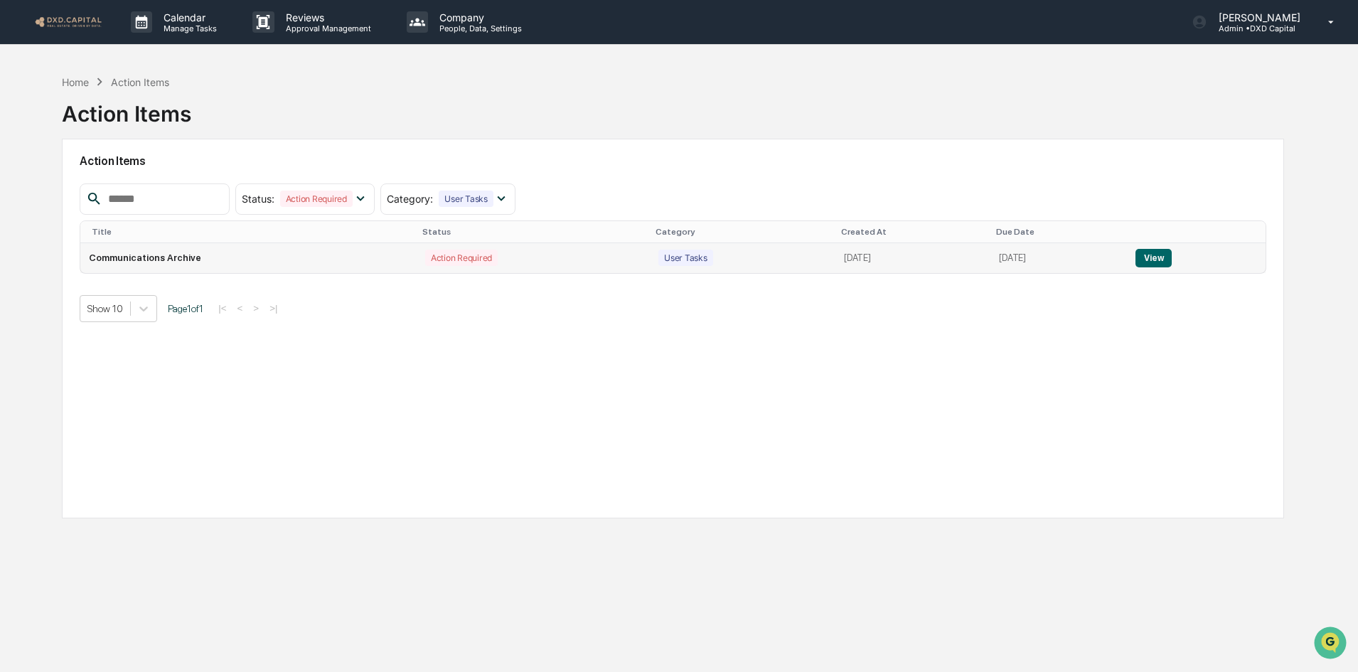
click at [1161, 259] on button "View" at bounding box center [1153, 258] width 36 height 18
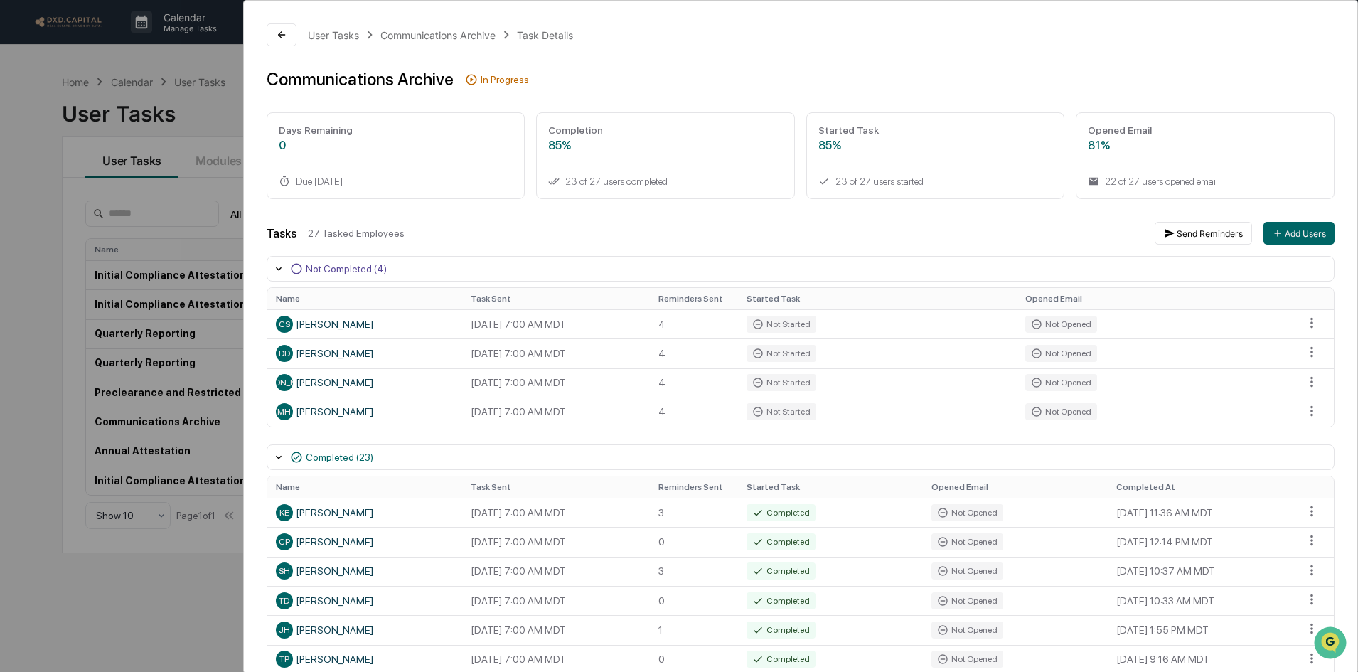
click at [203, 63] on div "User Tasks Communications Archive Task Details Communications Archive In Progre…" at bounding box center [679, 336] width 1358 height 672
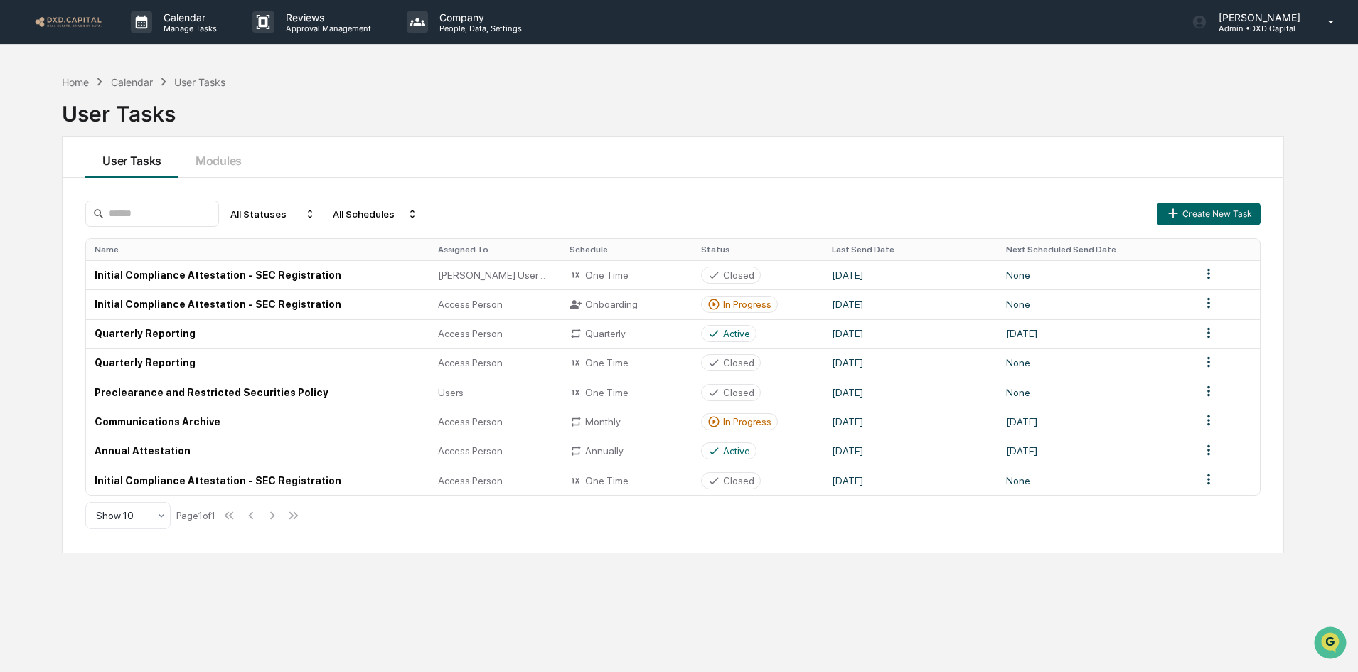
click at [82, 25] on img at bounding box center [68, 22] width 68 height 14
